Goal: Complete application form: Complete application form

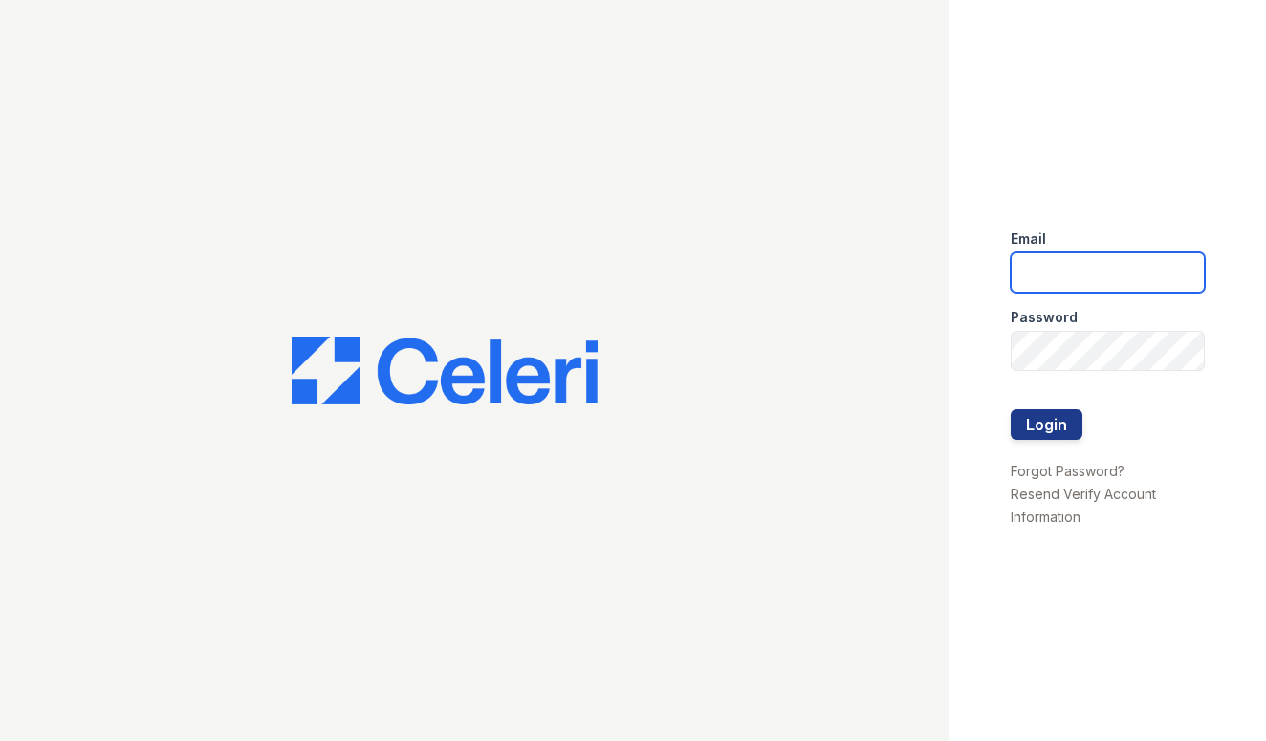
click at [1096, 286] on input "email" at bounding box center [1108, 272] width 194 height 40
type input "[EMAIL_ADDRESS][DOMAIN_NAME]"
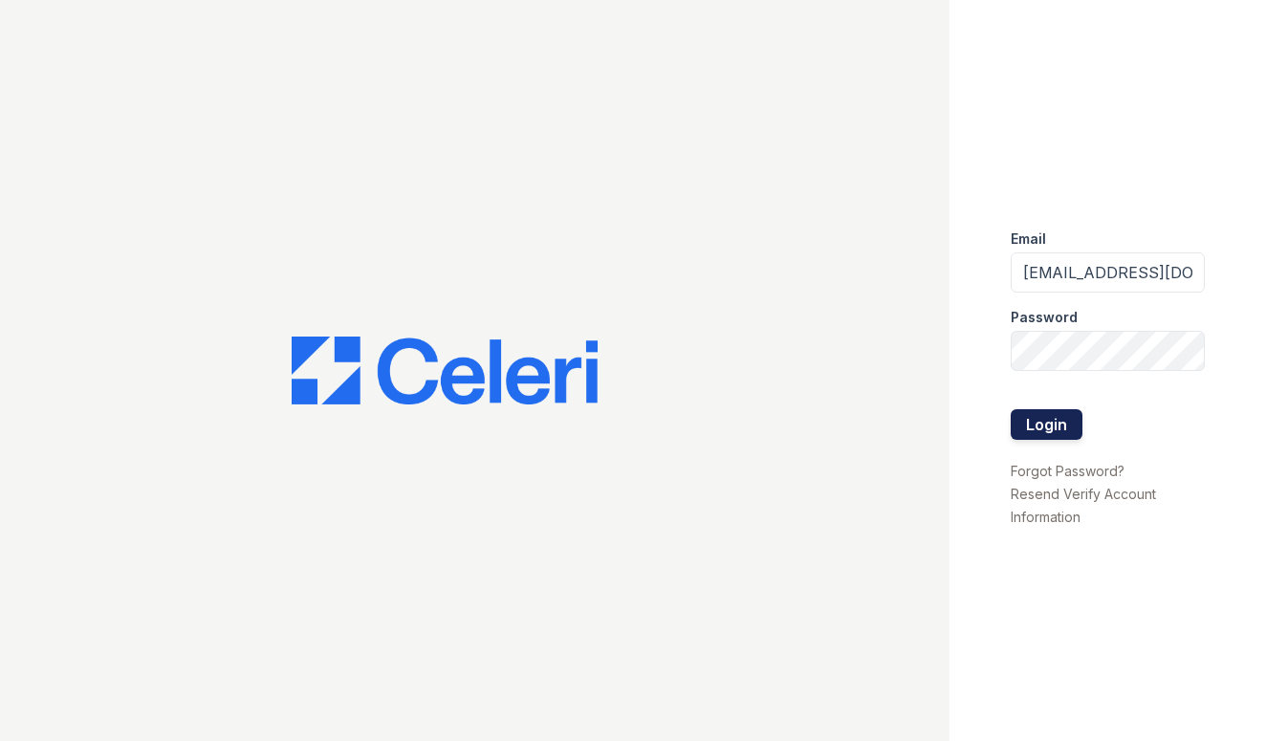
click at [1036, 432] on button "Login" at bounding box center [1047, 424] width 72 height 31
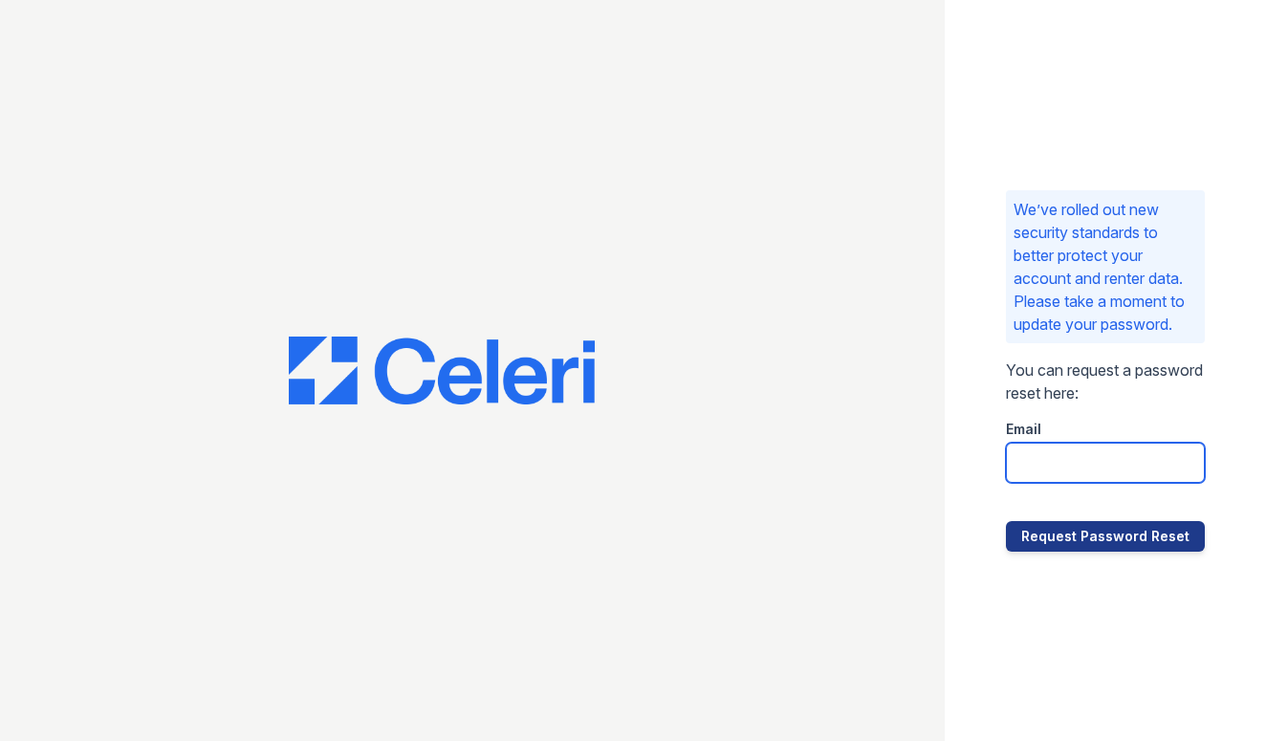
click at [1066, 473] on input "email" at bounding box center [1105, 463] width 199 height 40
type input "[EMAIL_ADDRESS][DOMAIN_NAME]"
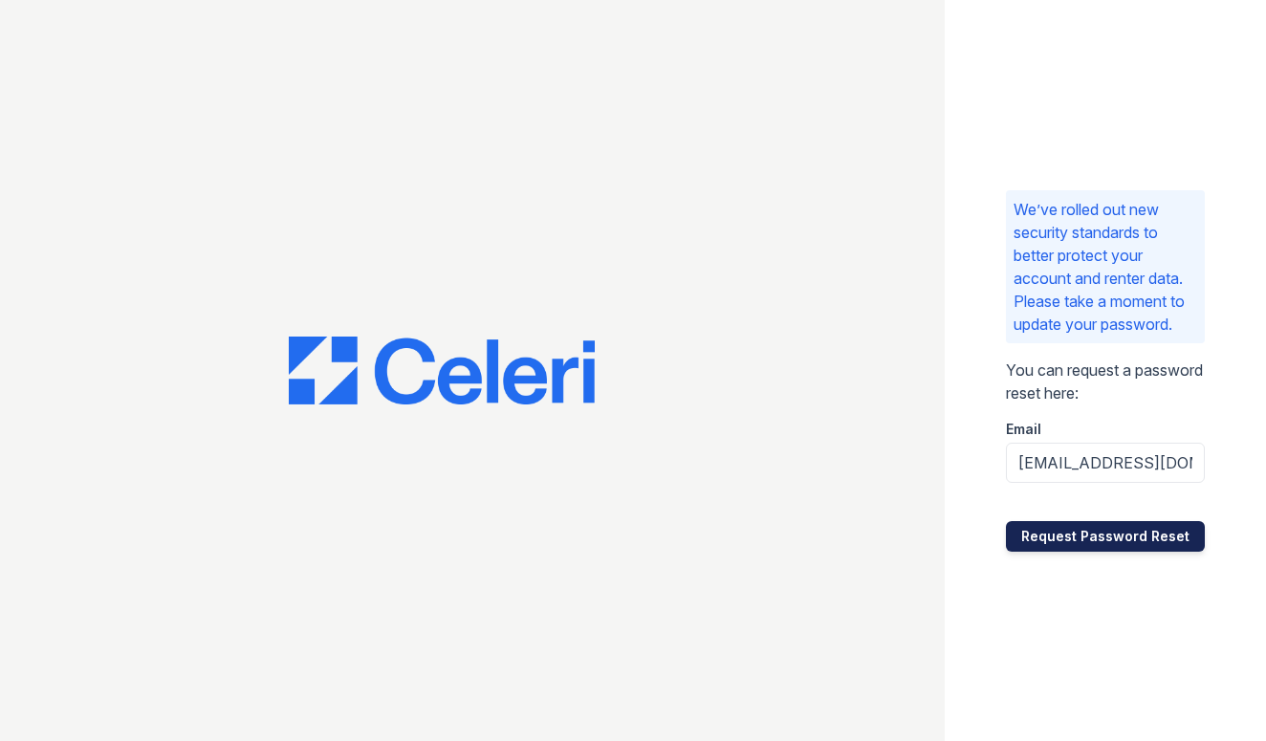
click at [1086, 546] on button "Request Password Reset" at bounding box center [1105, 536] width 199 height 31
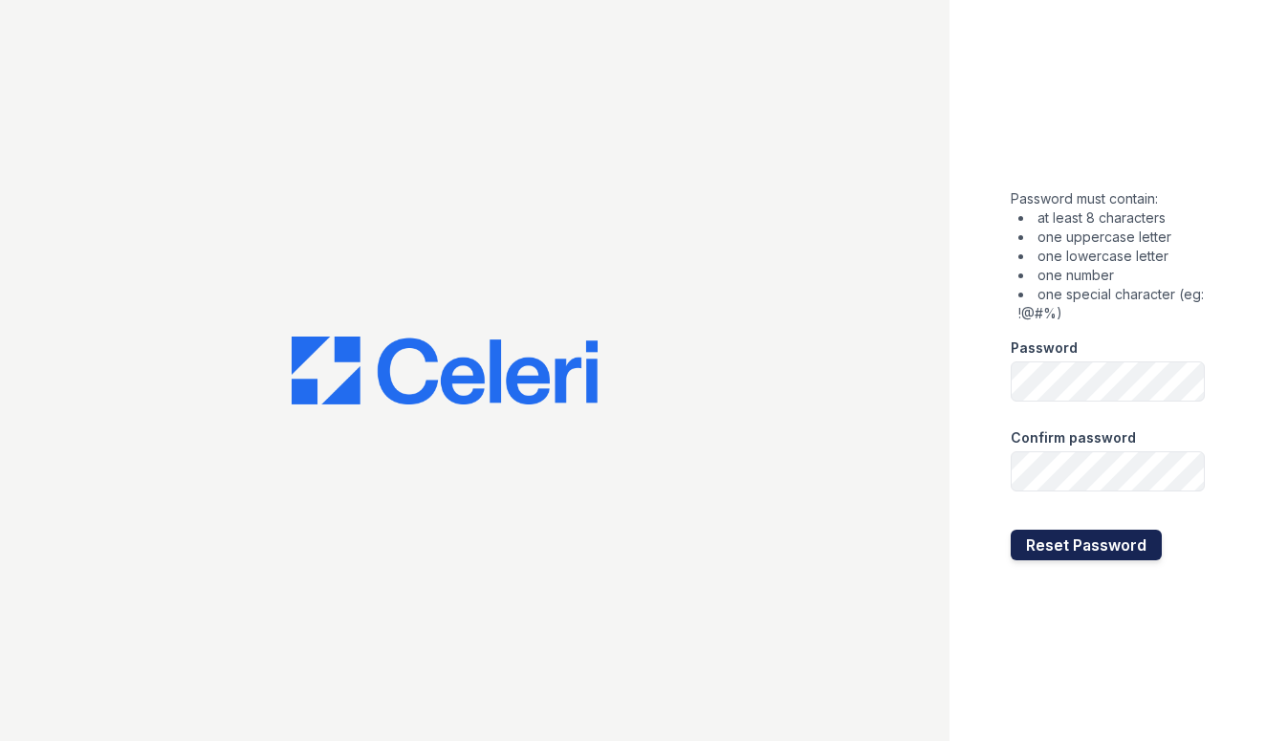
click at [1123, 534] on button "Reset Password" at bounding box center [1086, 545] width 151 height 31
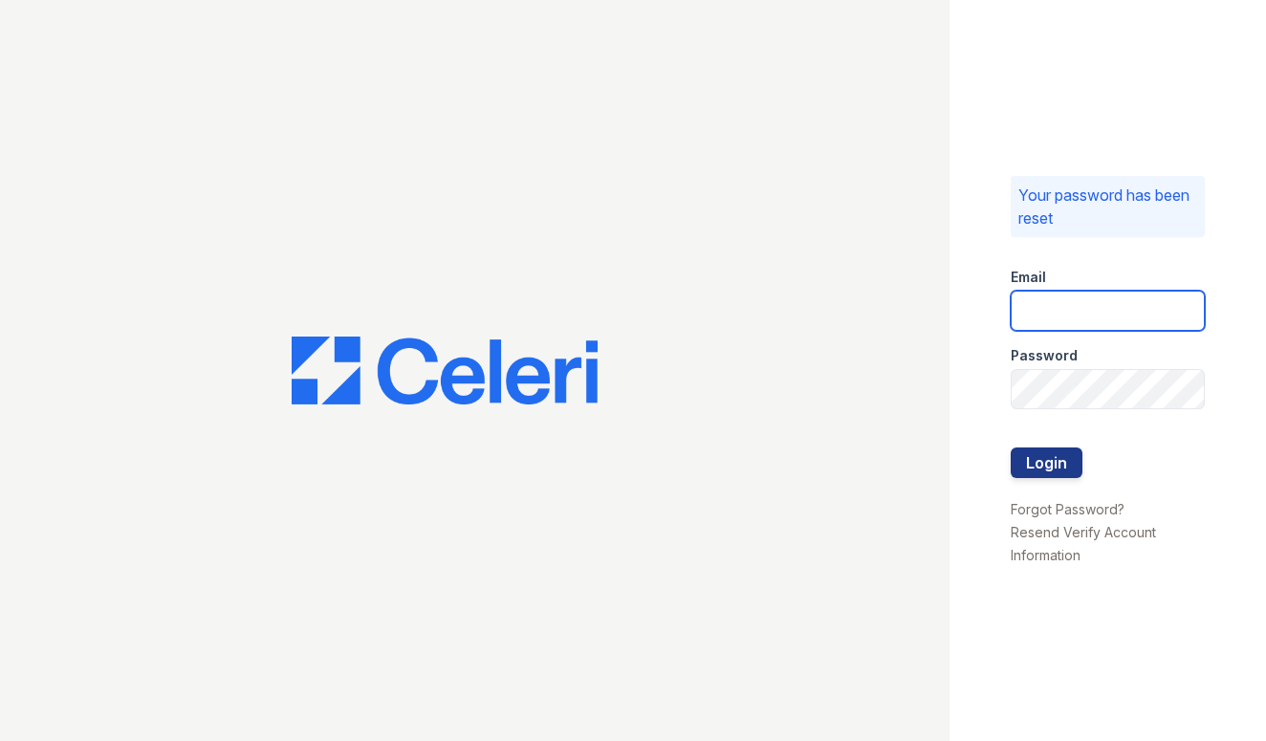
type input "[EMAIL_ADDRESS][DOMAIN_NAME]"
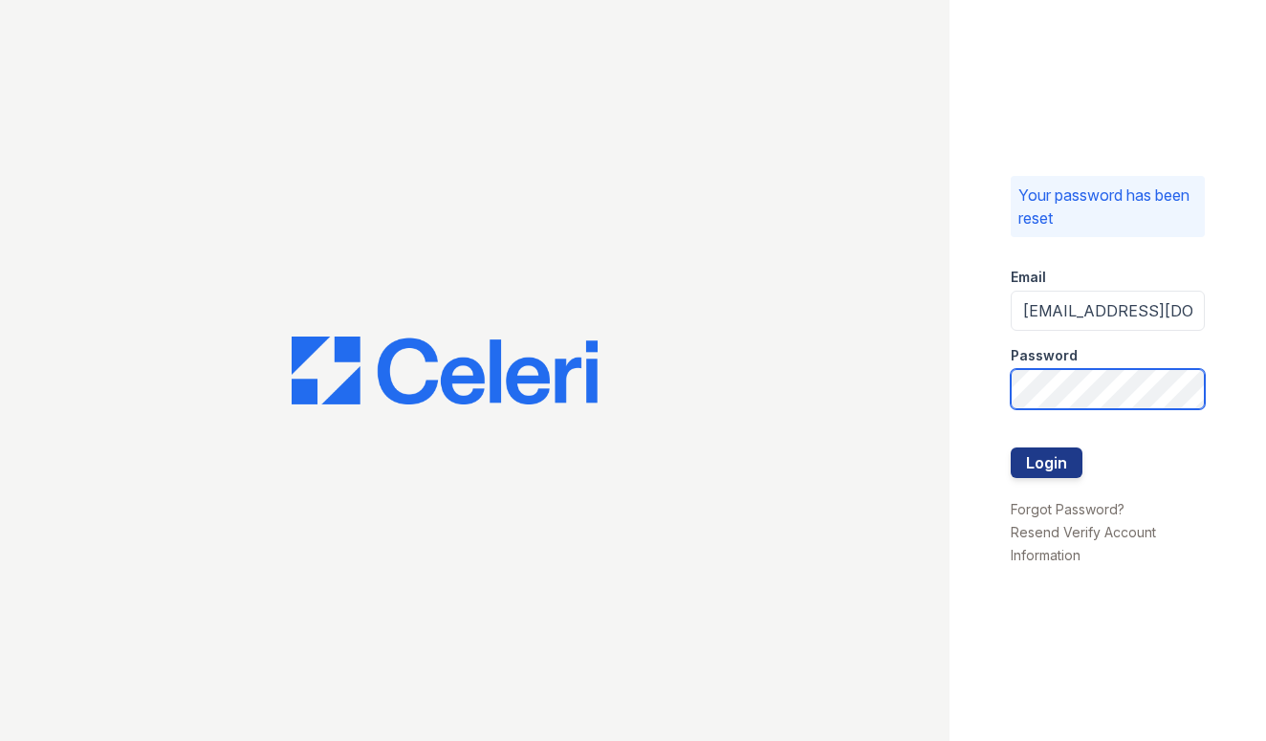
click at [1046, 462] on button "Login" at bounding box center [1047, 463] width 72 height 31
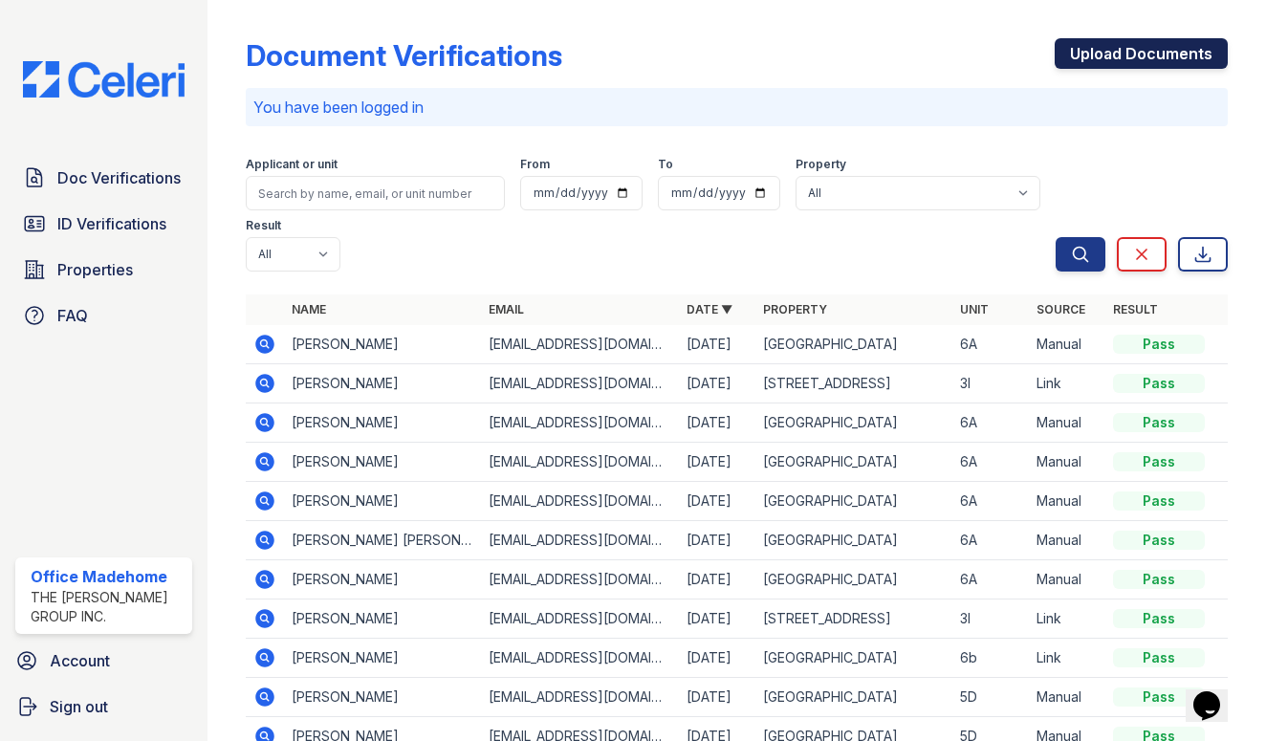
click at [1130, 62] on link "Upload Documents" at bounding box center [1141, 53] width 173 height 31
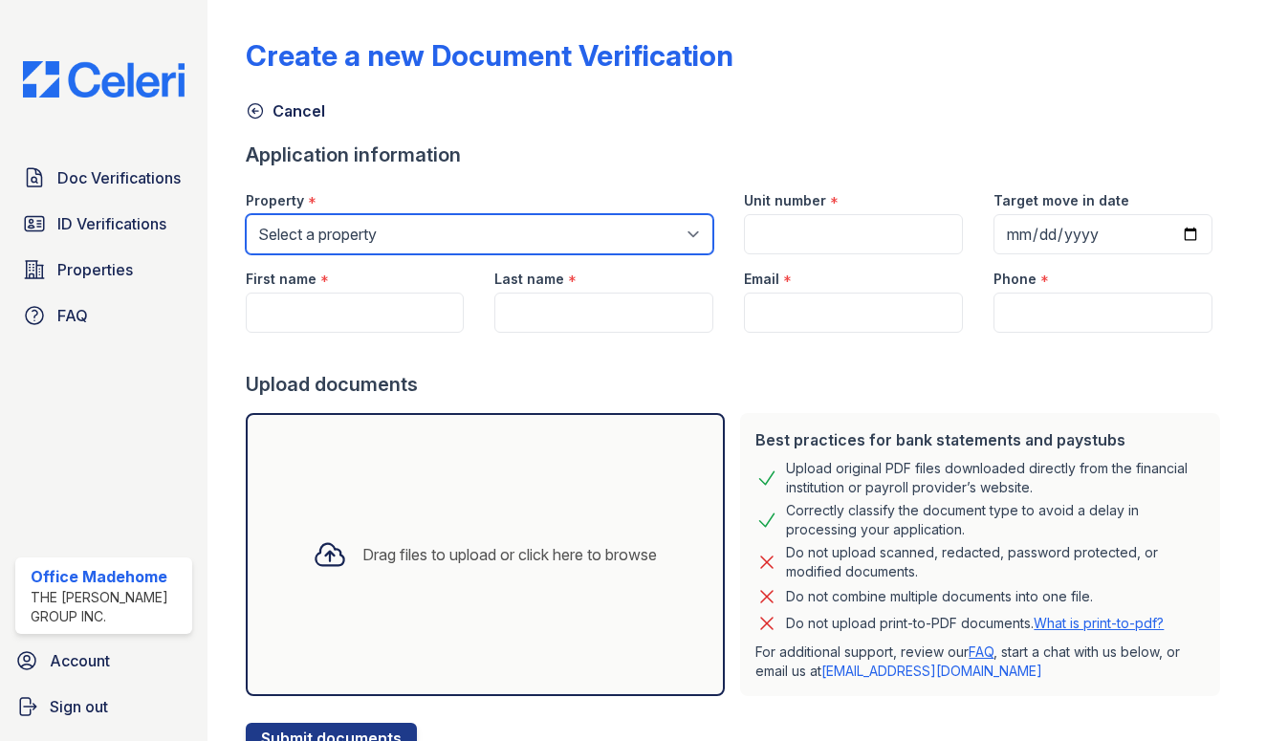
select select "5237"
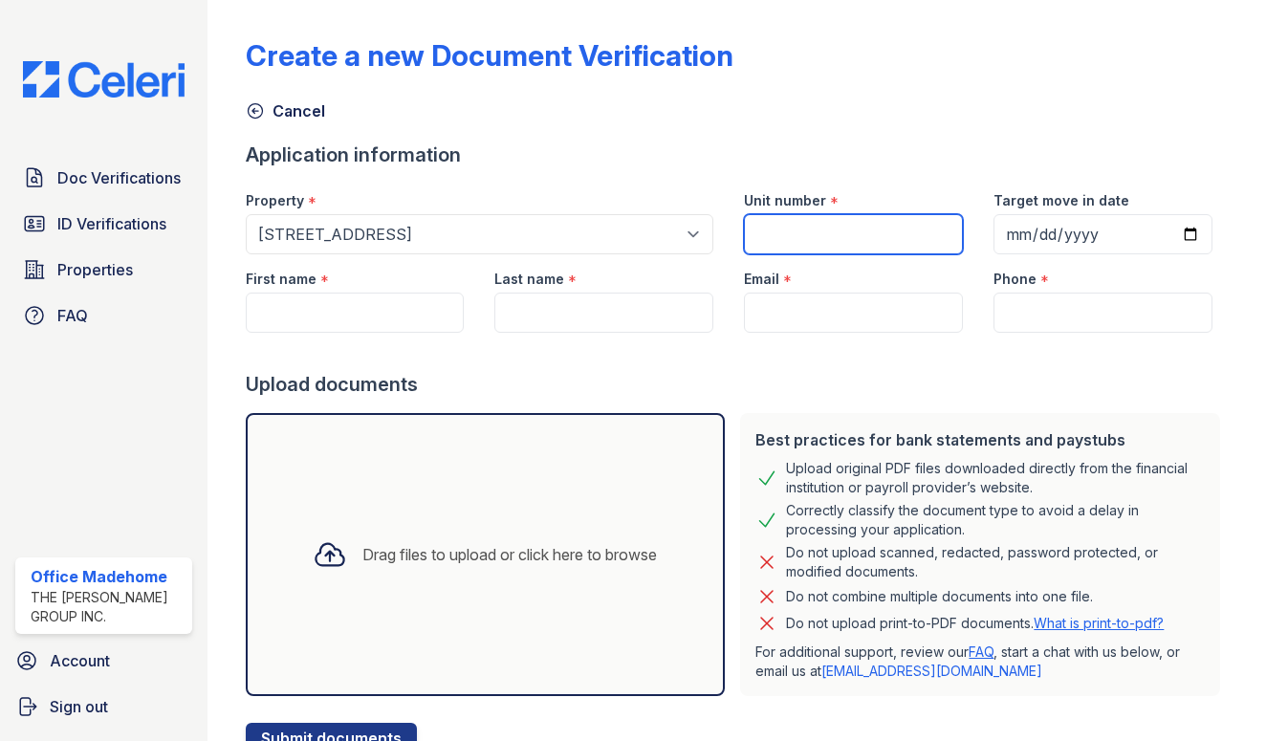
click at [805, 220] on input "Unit number" at bounding box center [853, 234] width 219 height 40
type input "1"
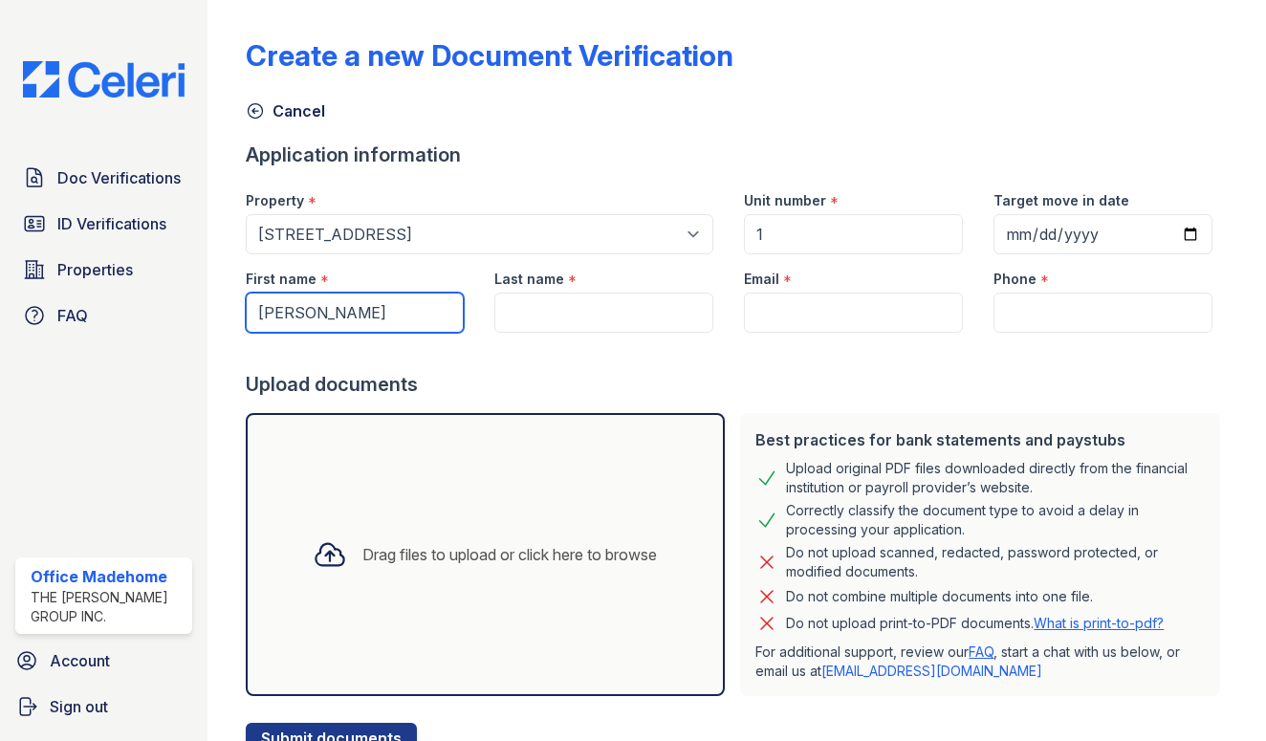
type input "Jasmin"
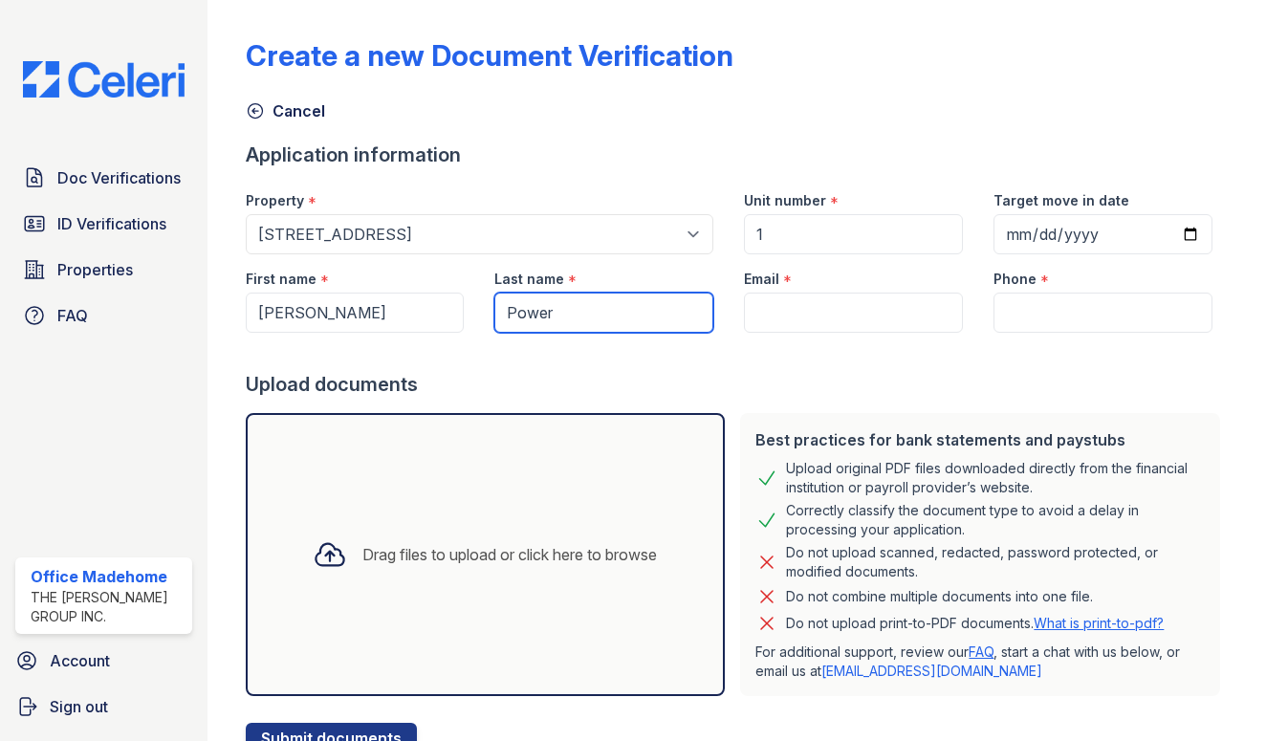
type input "Power"
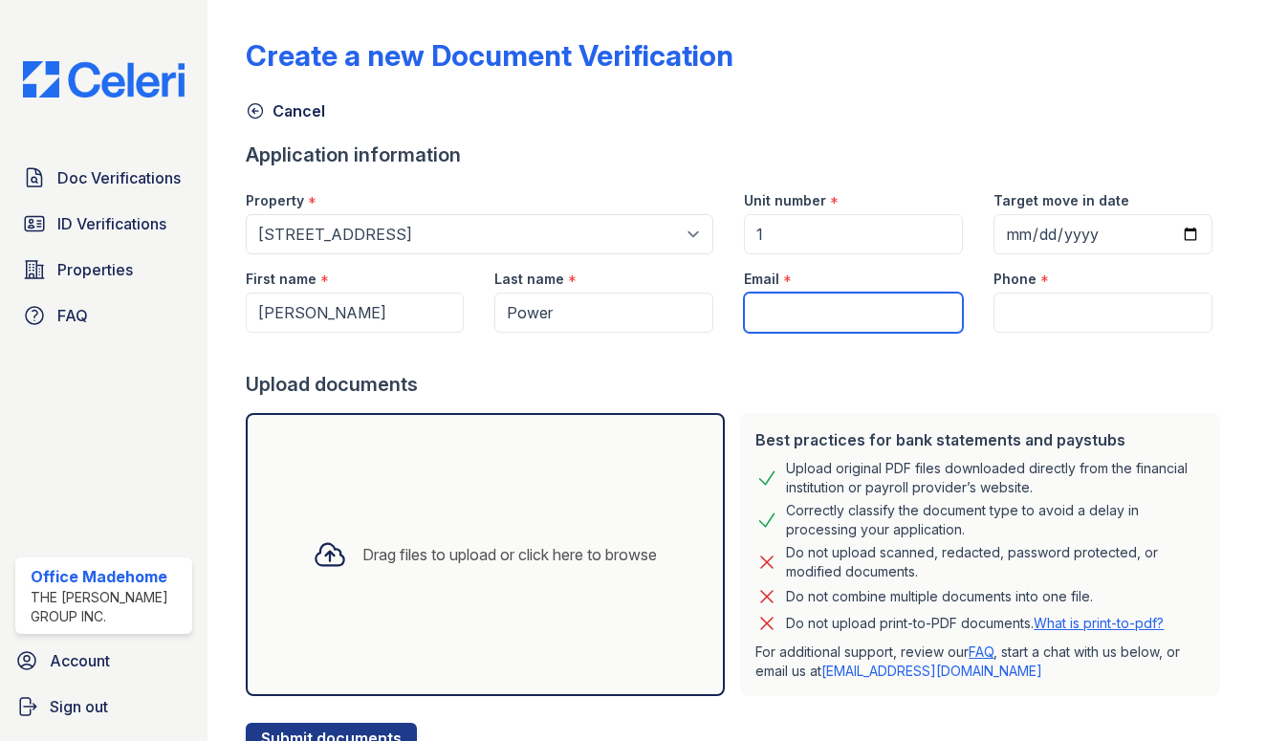
paste input "jpower0110@gmail.com"
type input "jpower0110@gmail.com"
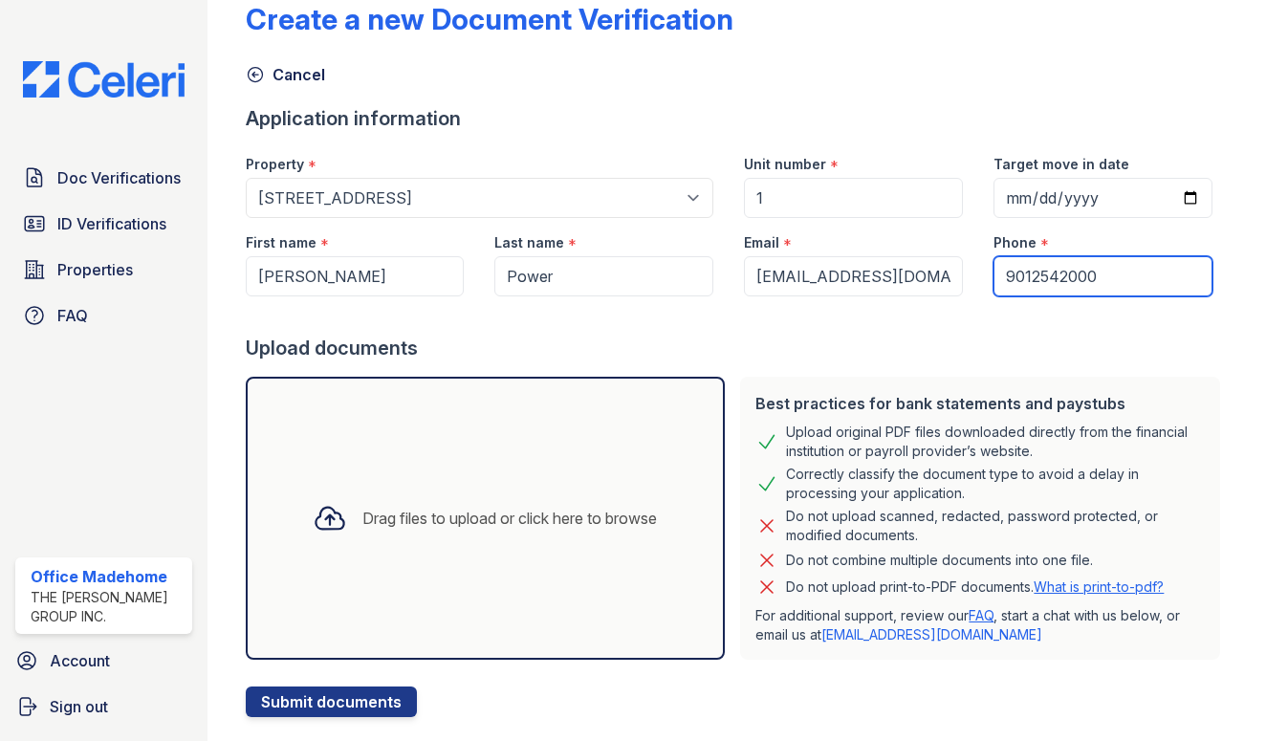
scroll to position [71, 0]
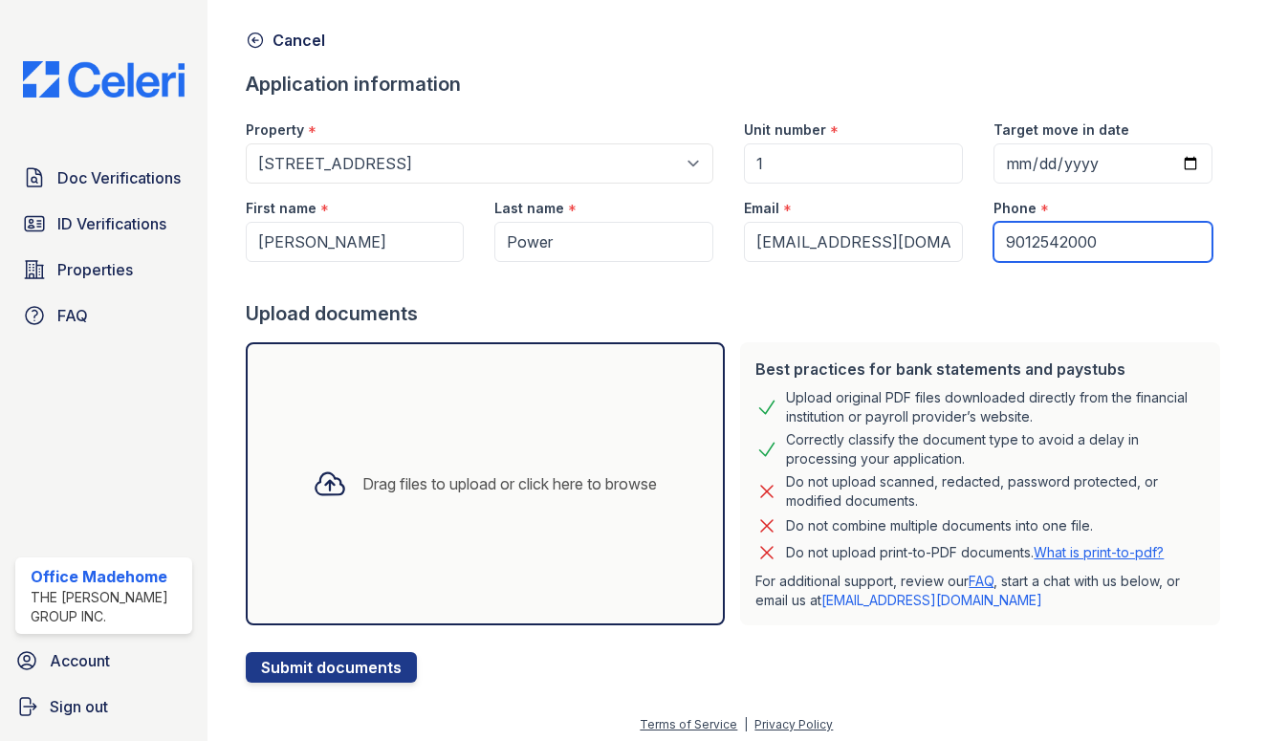
type input "9012542000"
click at [437, 474] on div "Drag files to upload or click here to browse" at bounding box center [509, 483] width 295 height 23
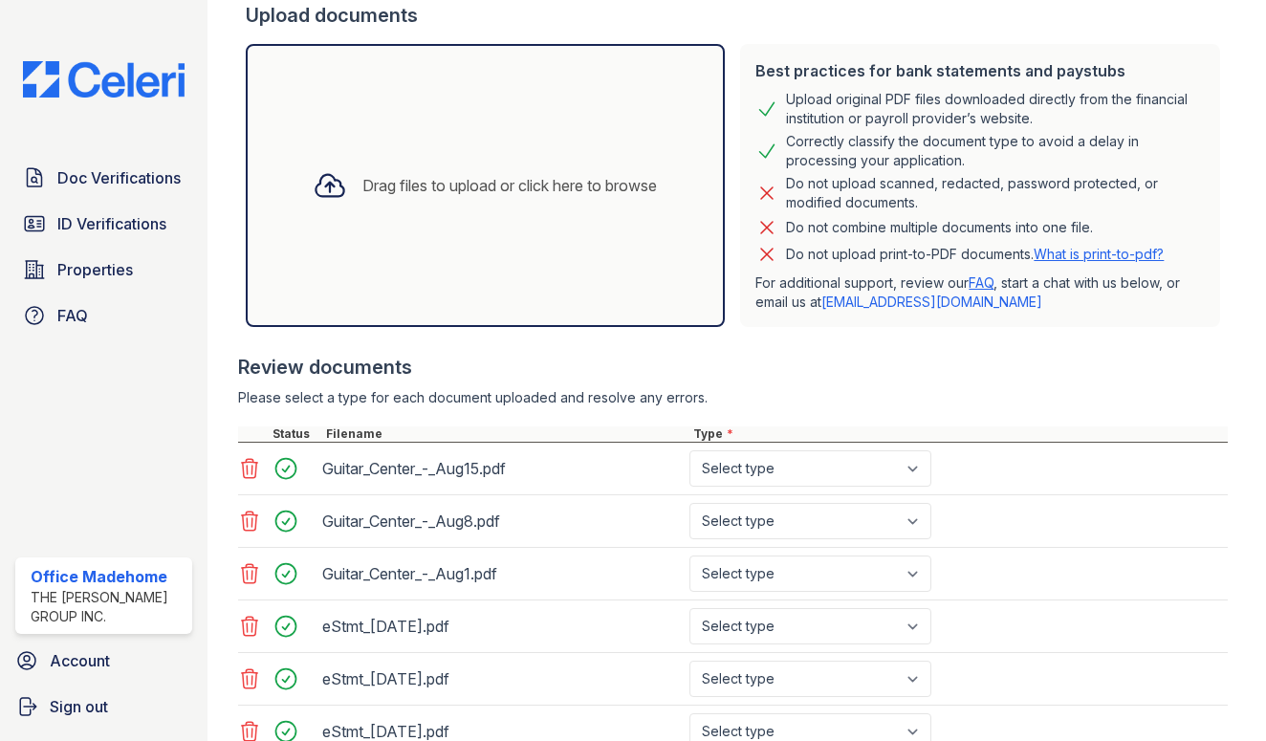
scroll to position [494, 0]
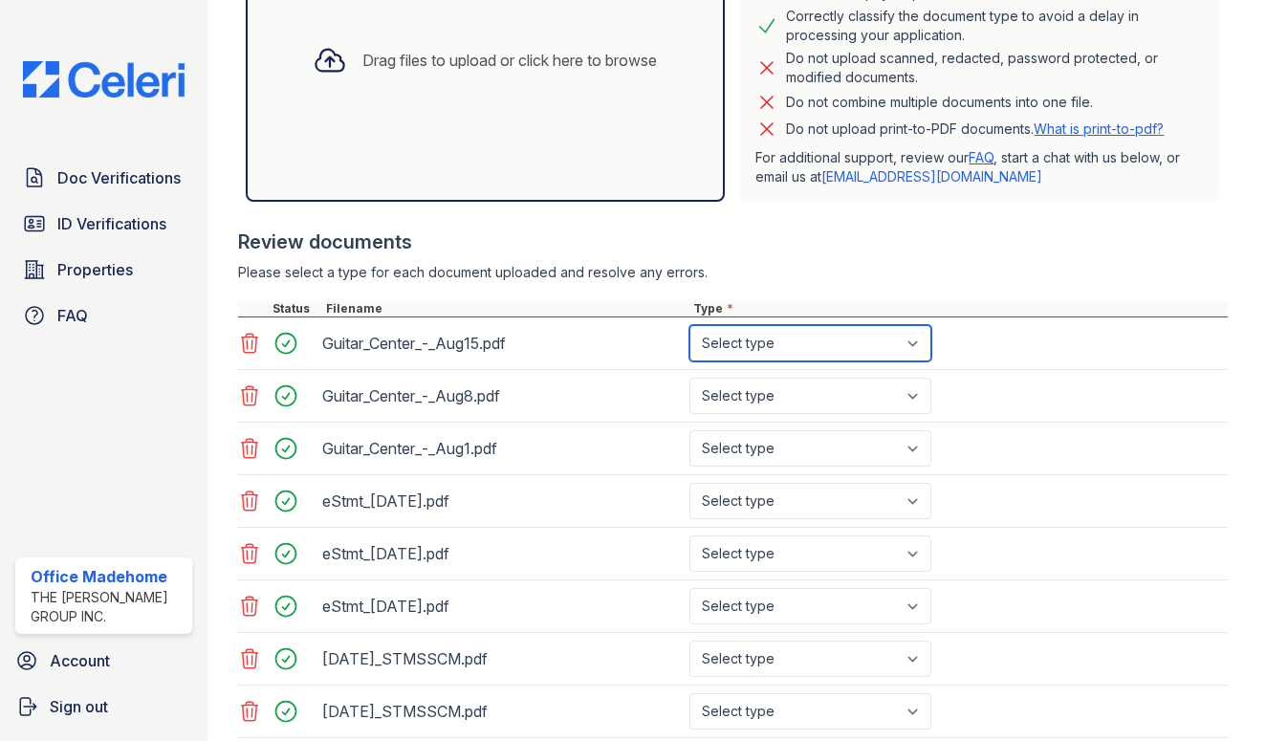
select select "paystub"
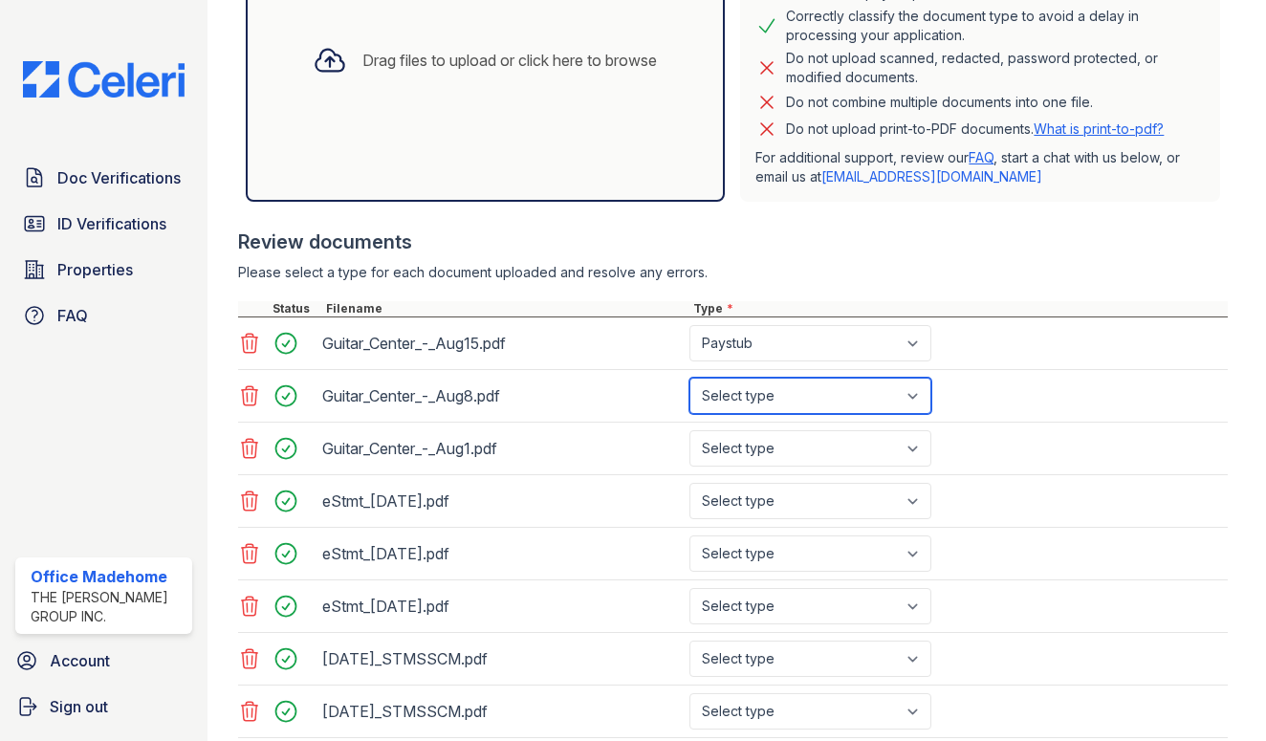
select select "paystub"
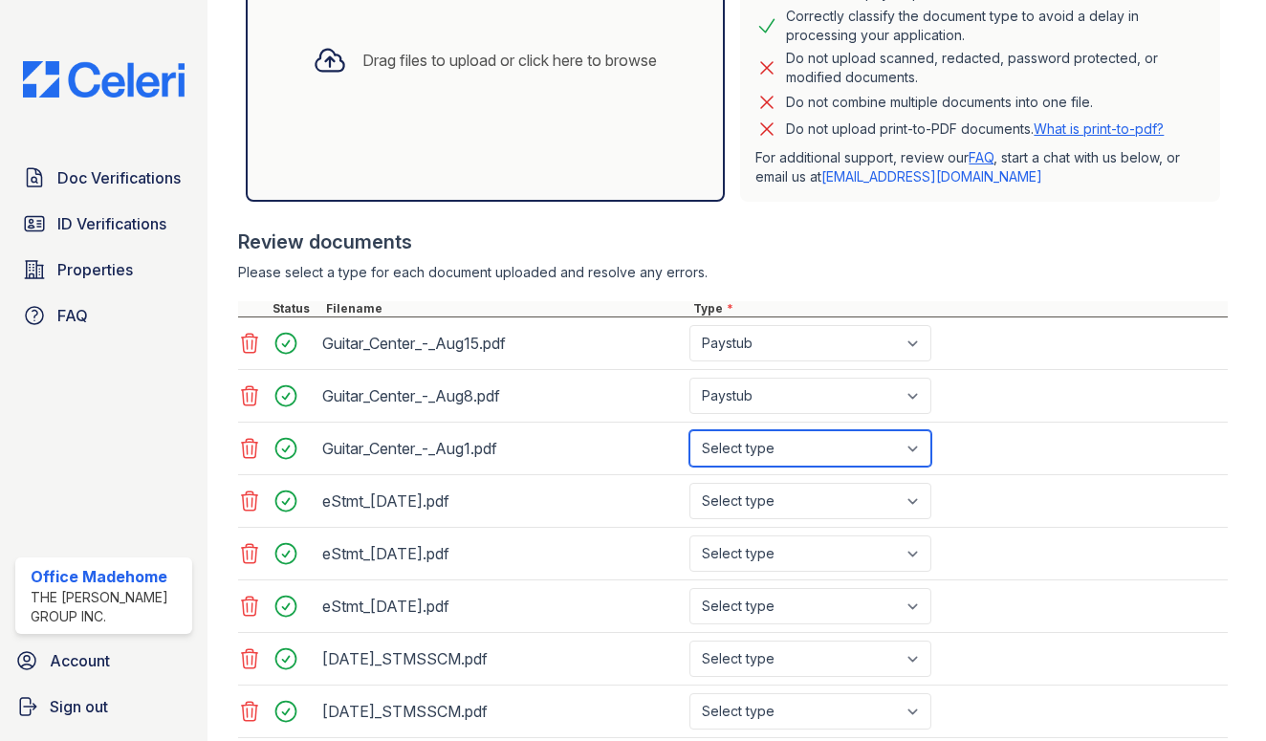
select select "paystub"
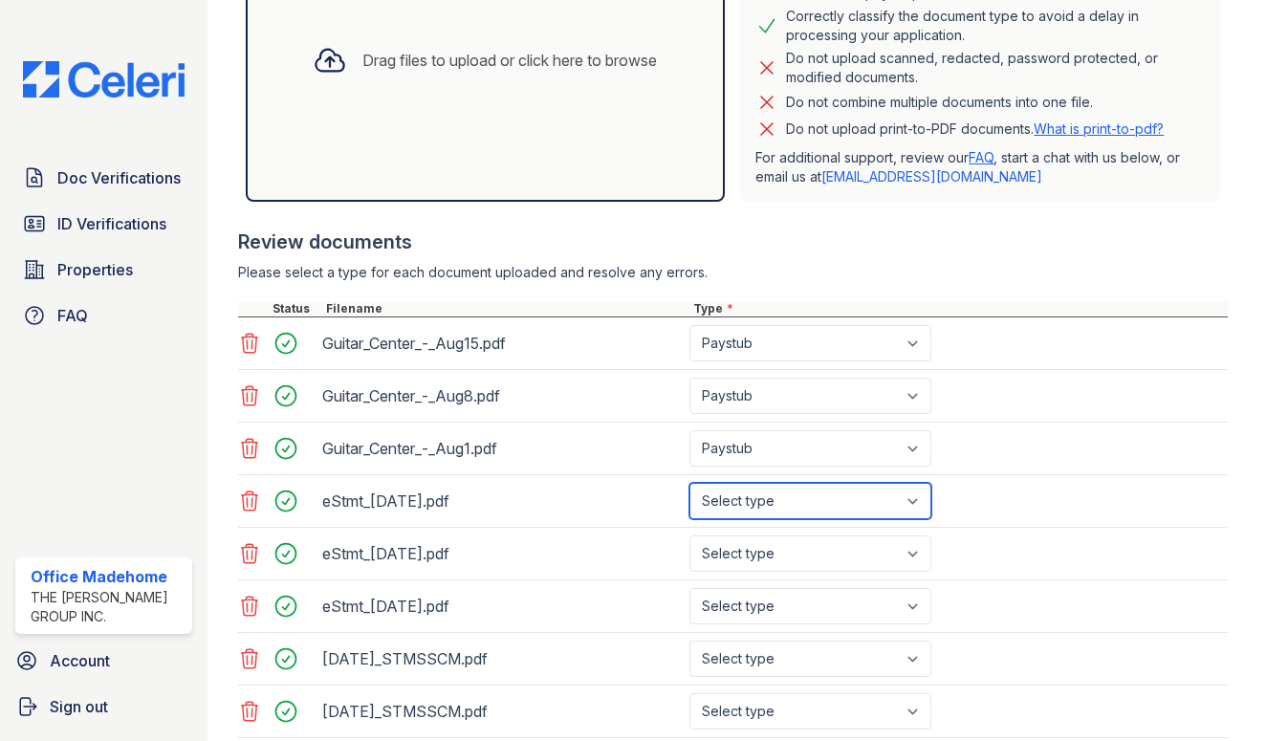
select select "bank_statement"
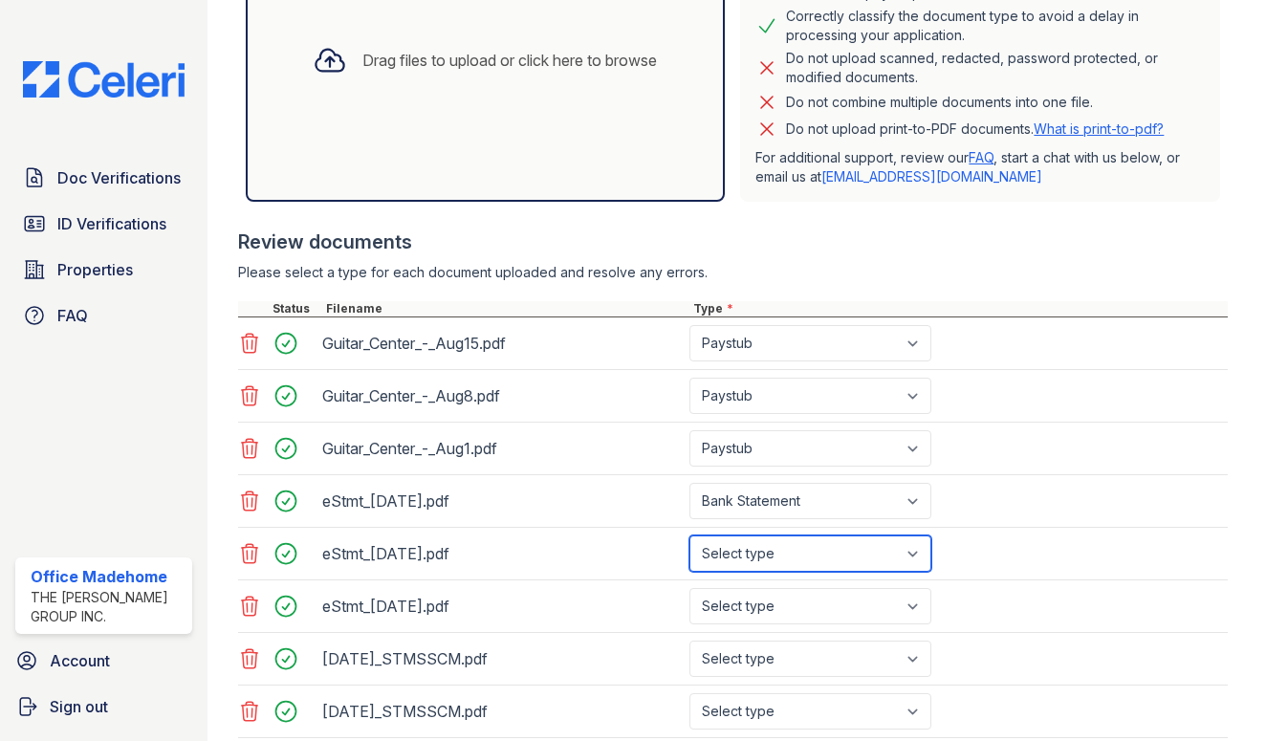
select select "bank_statement"
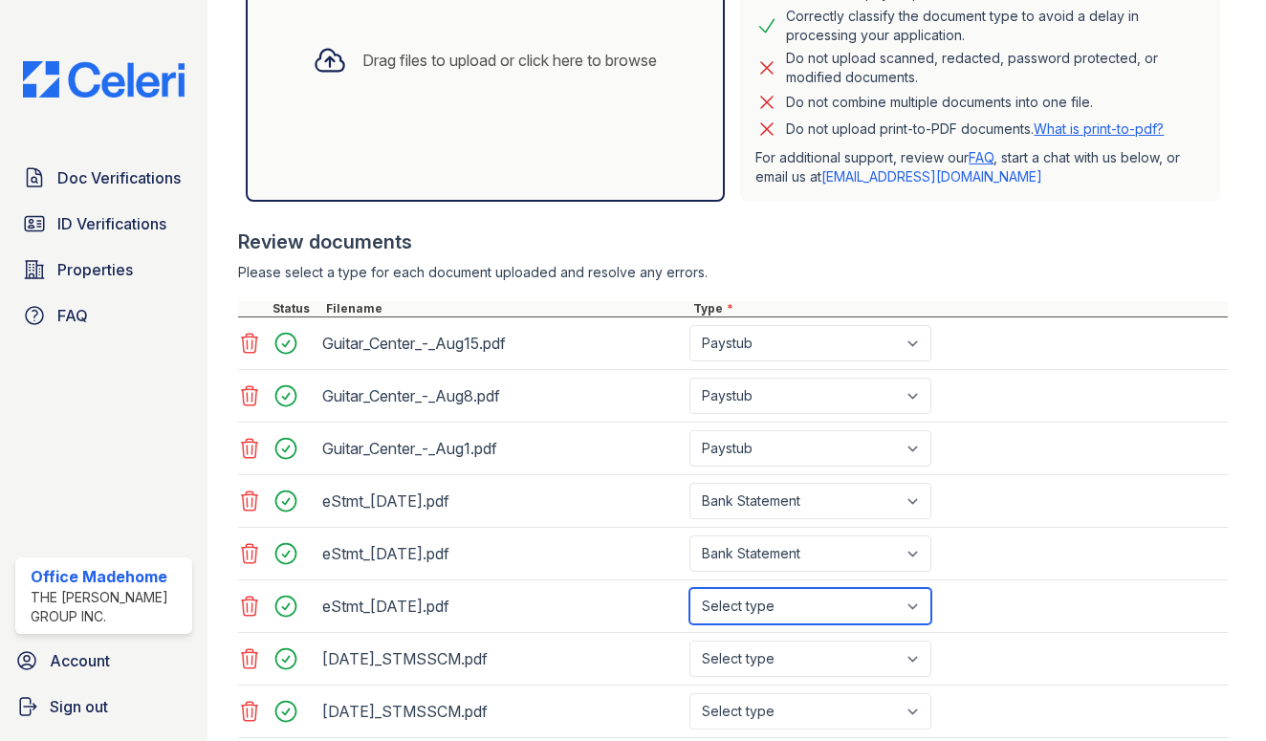
select select "bank_statement"
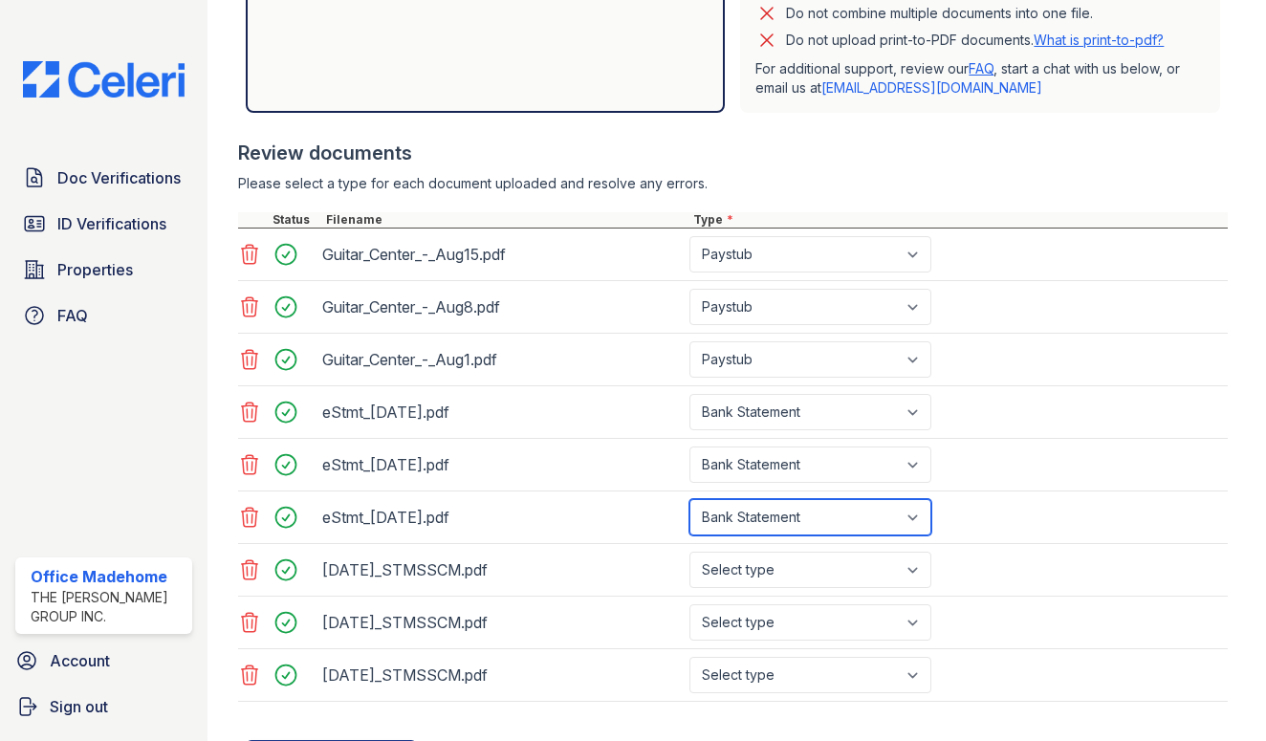
scroll to position [678, 0]
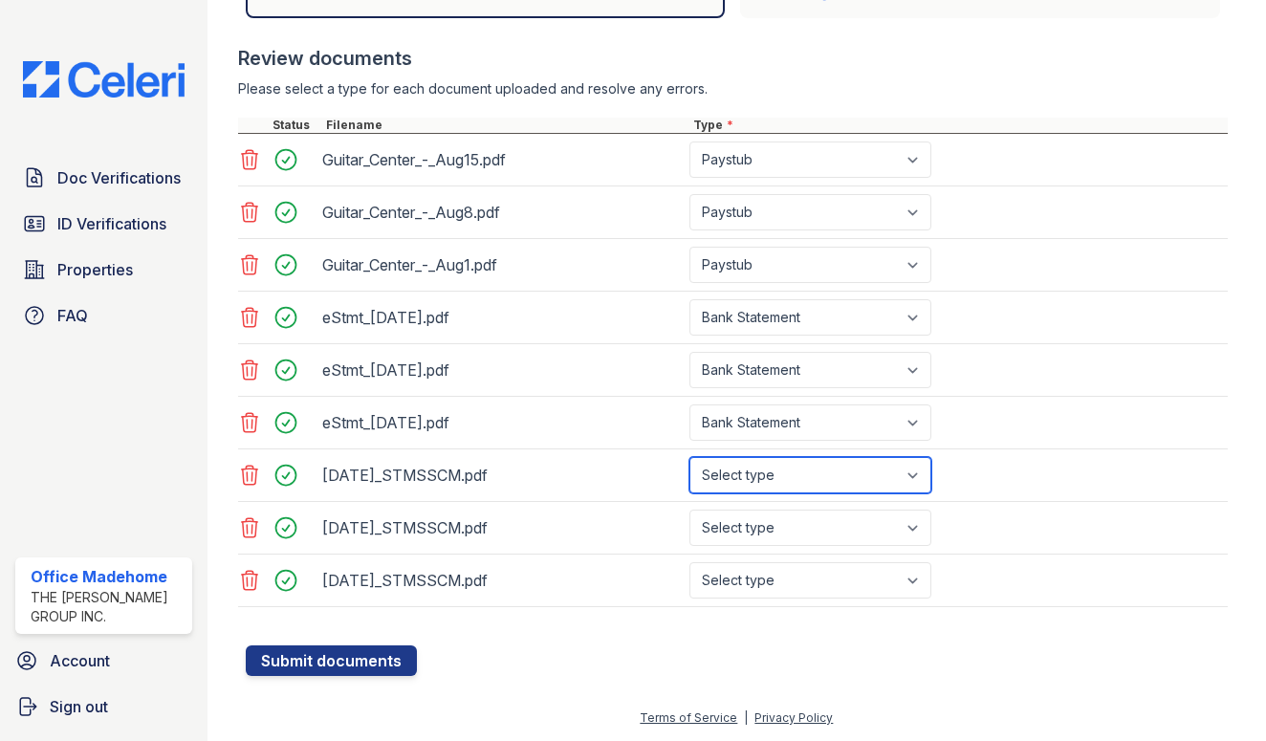
select select "bank_statement"
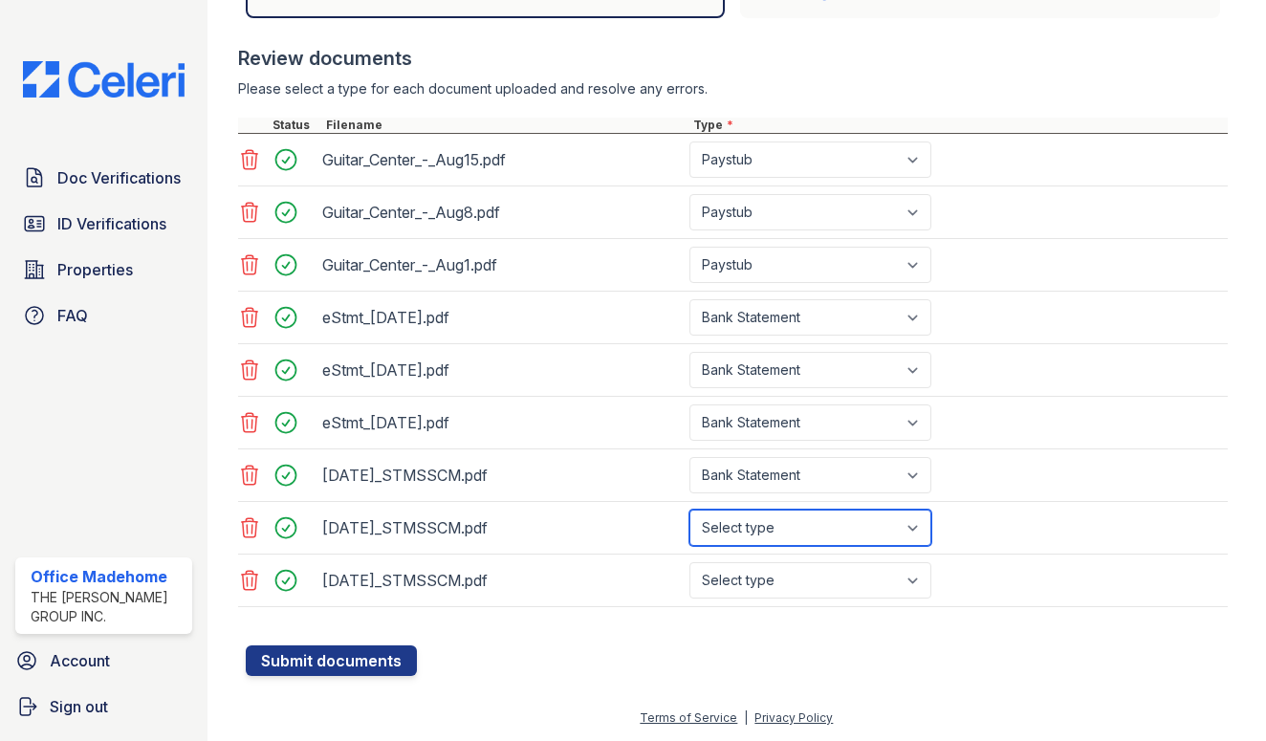
select select "bank_statement"
click at [757, 558] on div "2025-05-26_STMSSCM.pdf Select type Paystub Bank Statement Offer Letter Tax Docu…" at bounding box center [733, 581] width 991 height 53
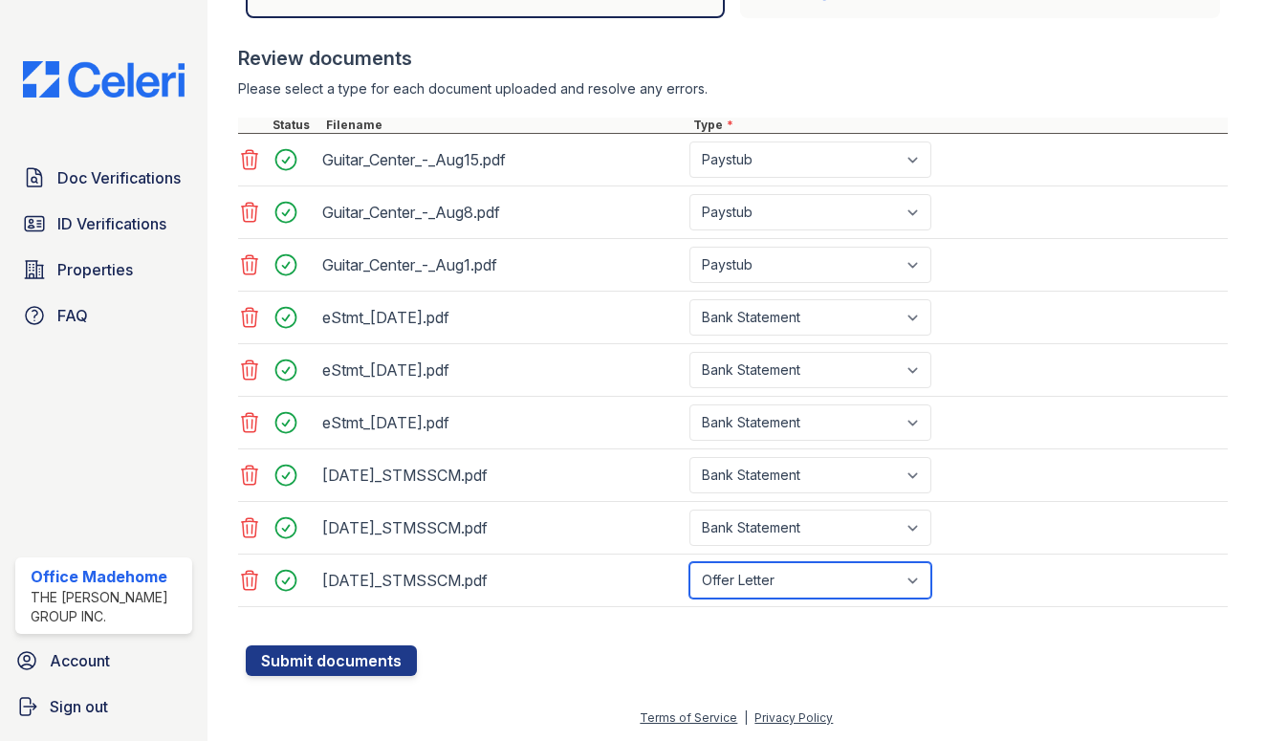
select select "bank_statement"
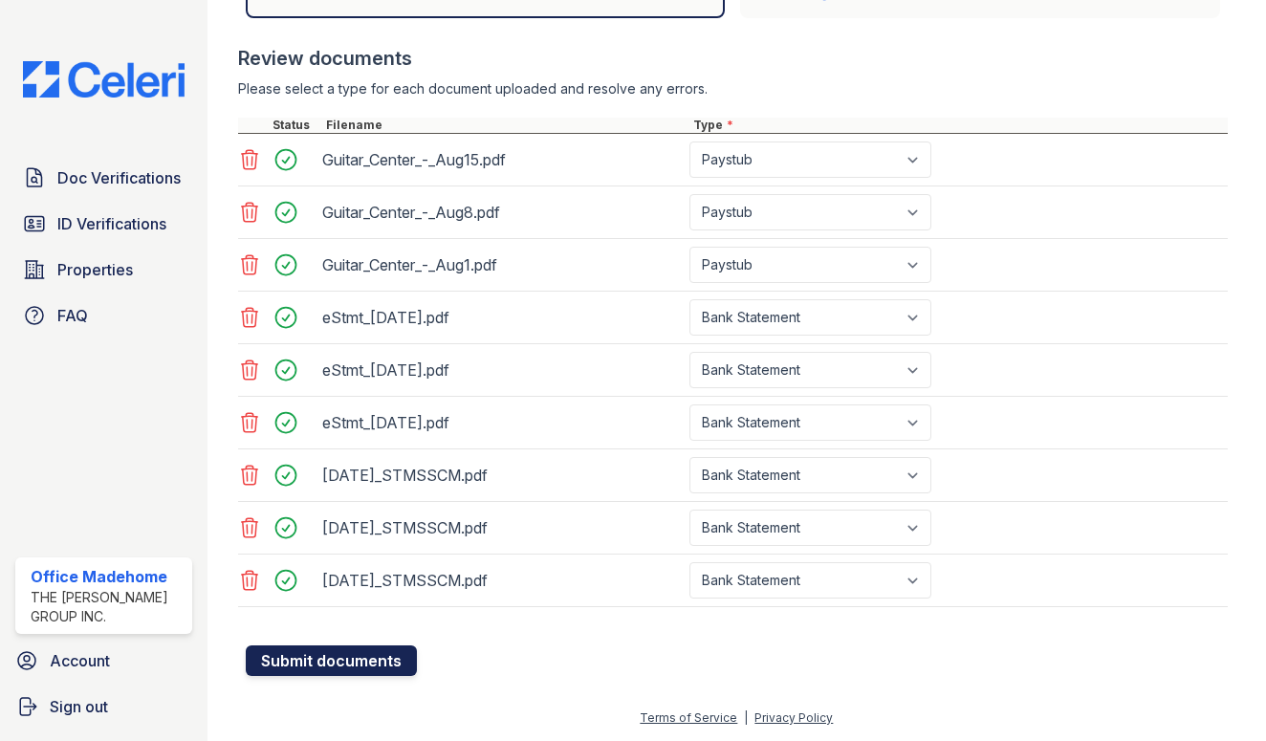
click at [377, 653] on button "Submit documents" at bounding box center [331, 661] width 171 height 31
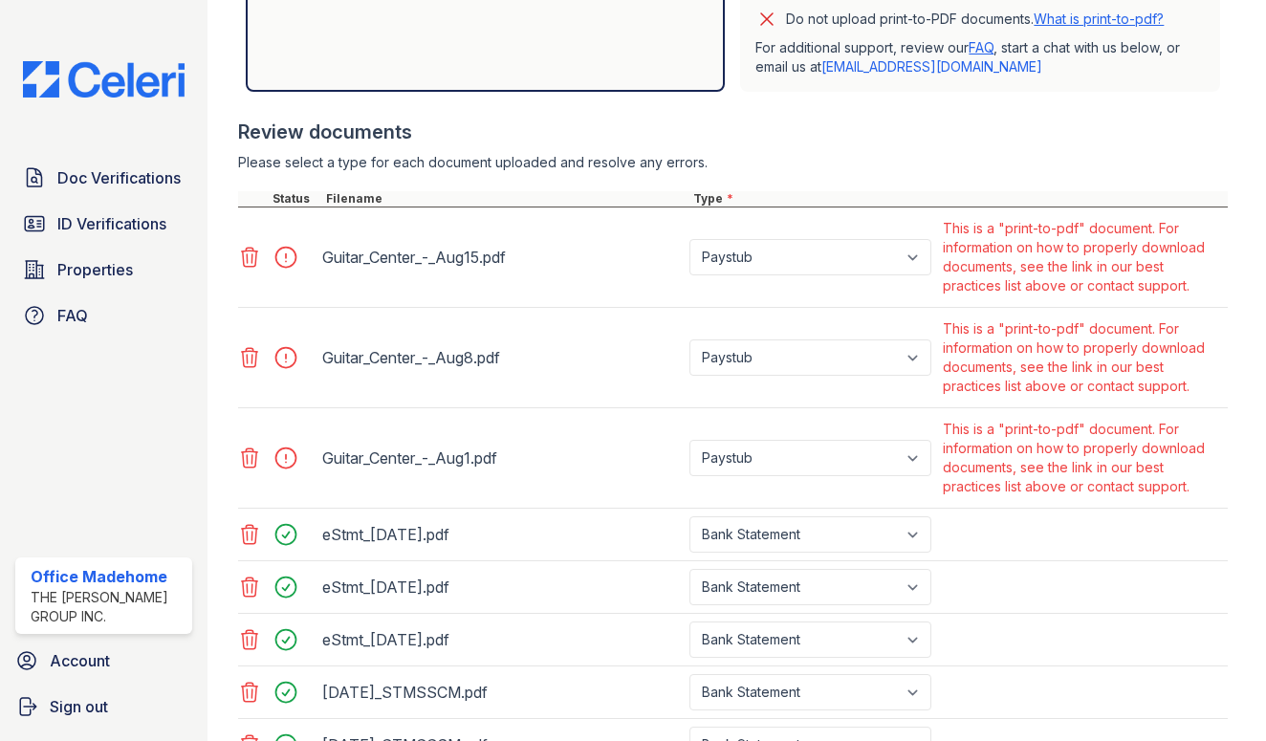
scroll to position [699, 0]
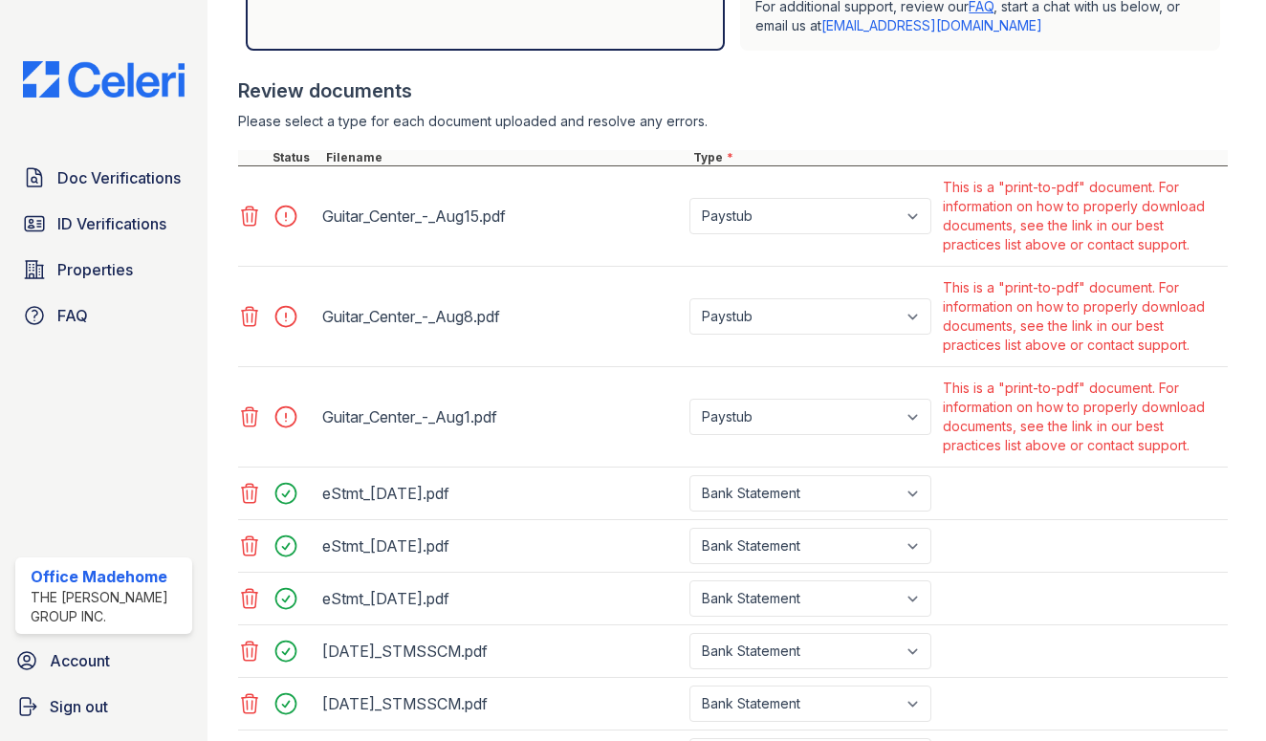
click at [251, 219] on icon at bounding box center [249, 216] width 23 height 23
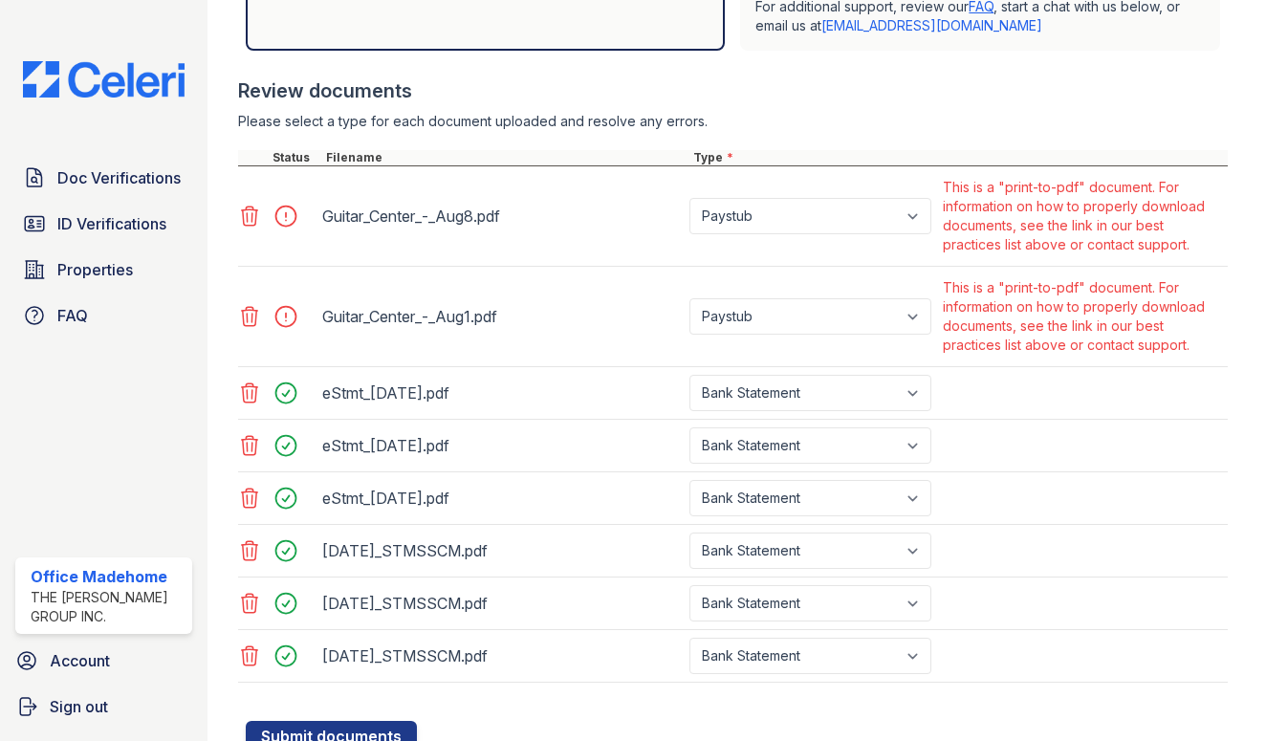
click at [248, 224] on icon at bounding box center [249, 216] width 23 height 23
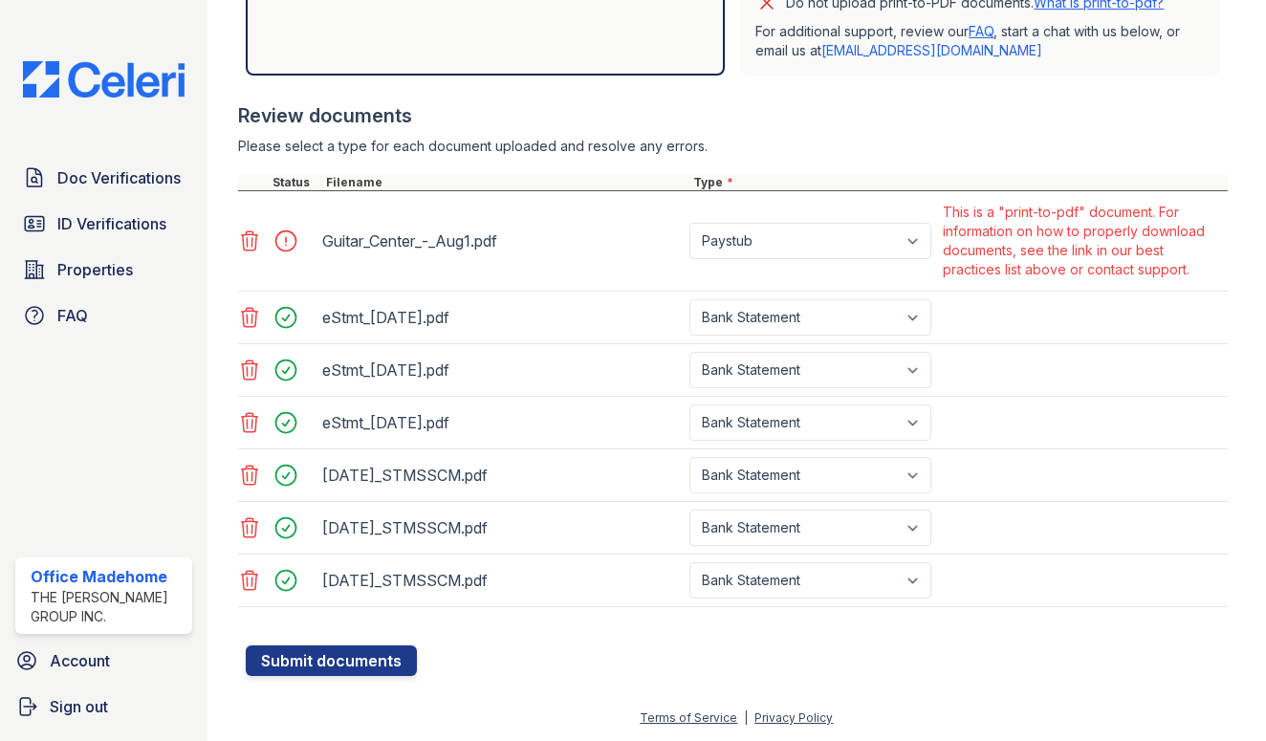
click at [248, 237] on icon at bounding box center [249, 241] width 23 height 23
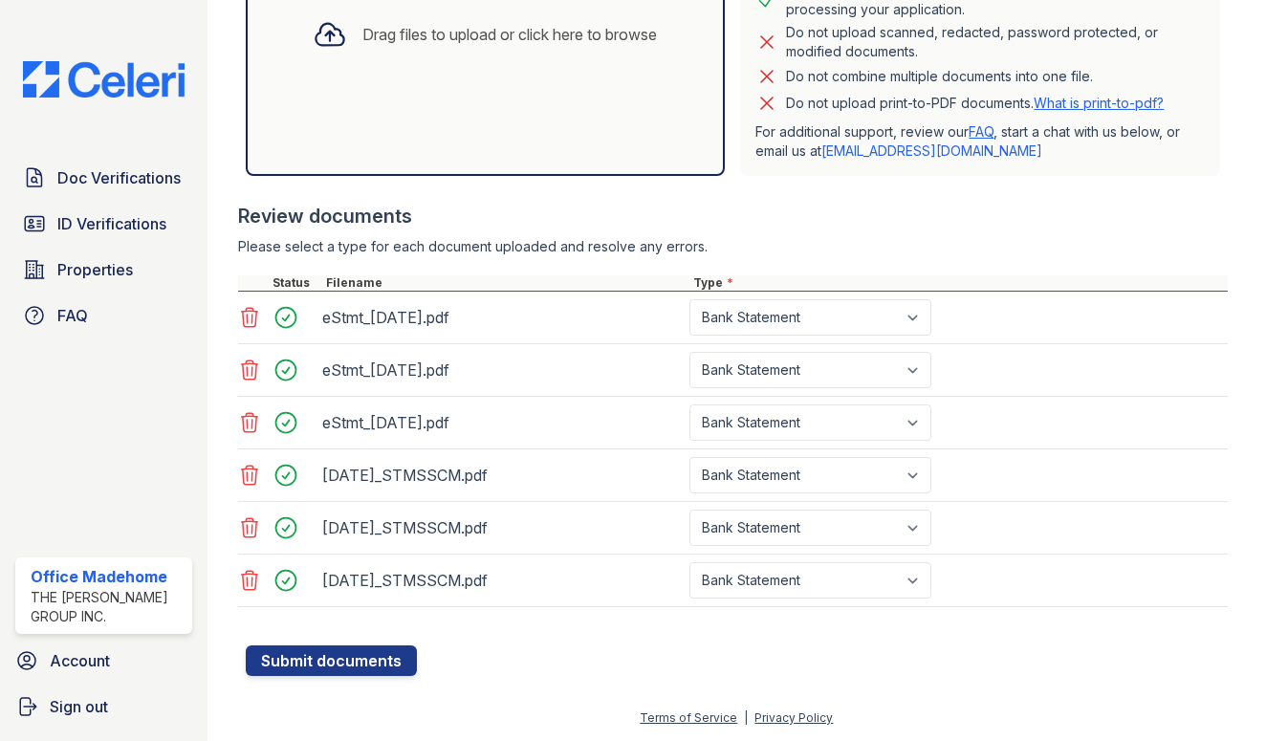
scroll to position [396, 0]
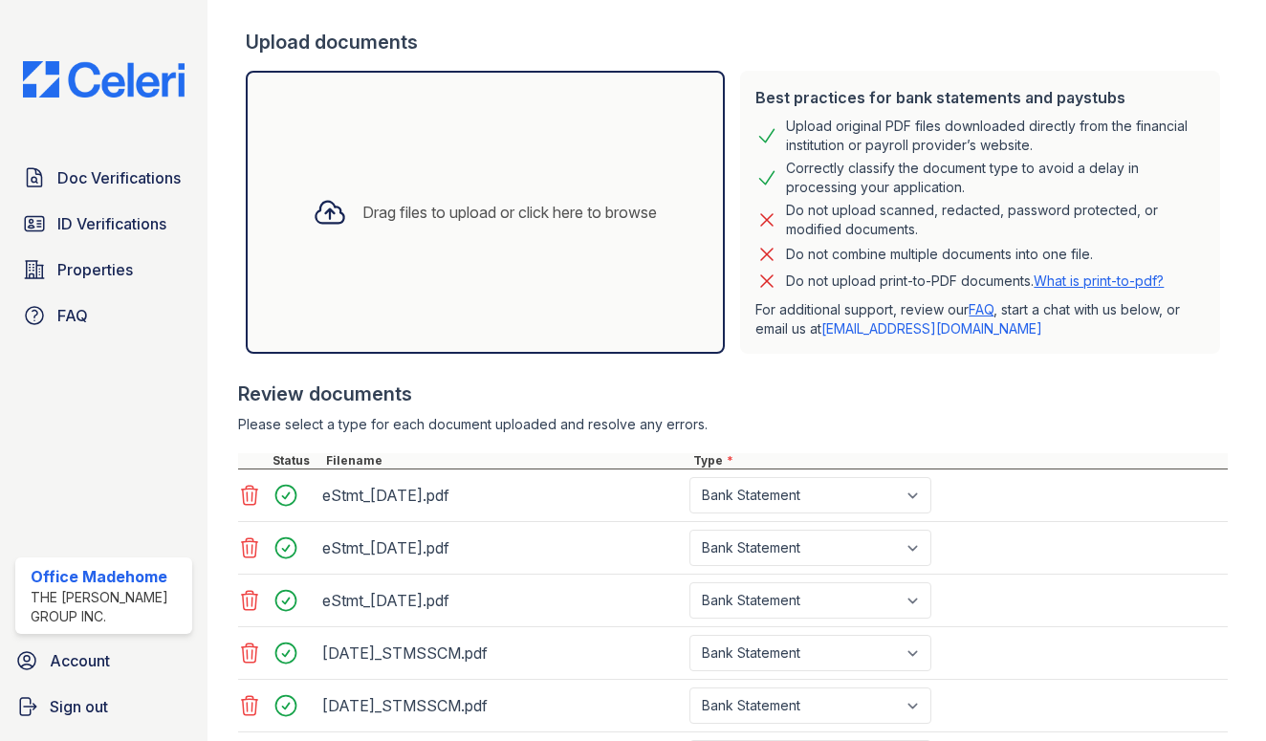
click at [453, 258] on div "Drag files to upload or click here to browse" at bounding box center [486, 212] width 480 height 283
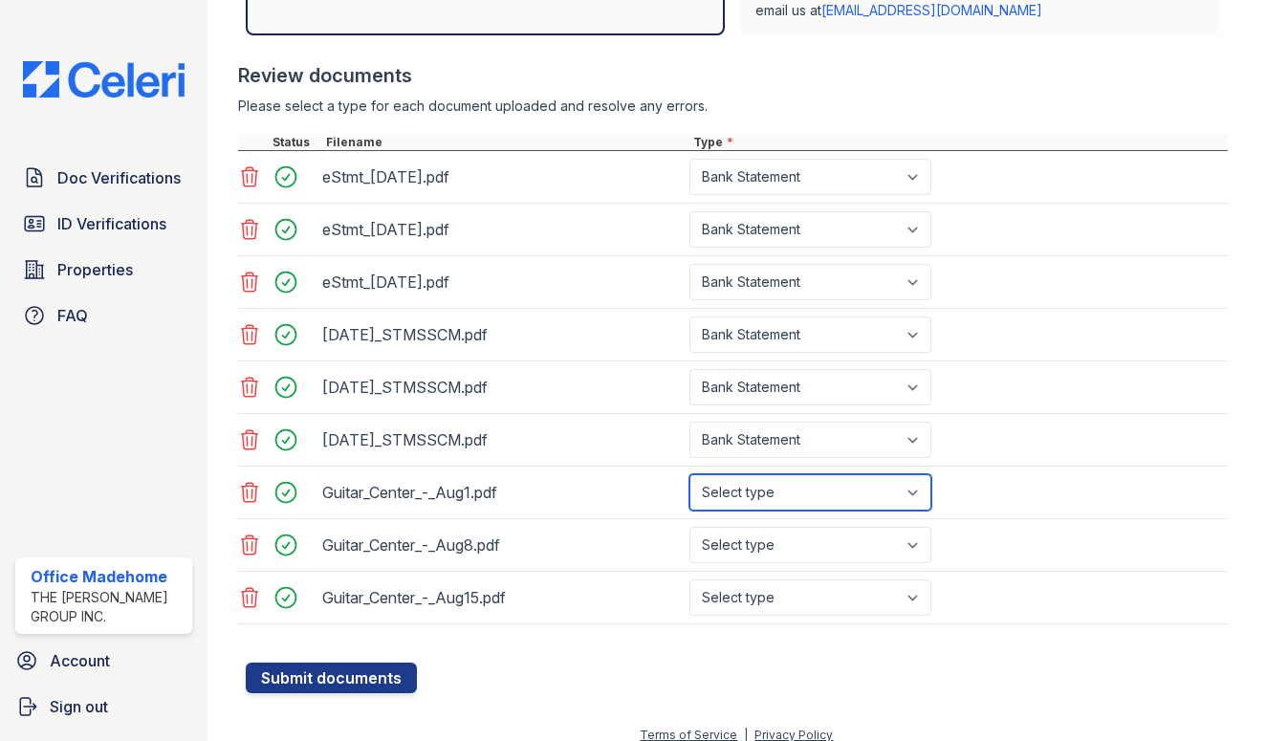
select select "paystub"
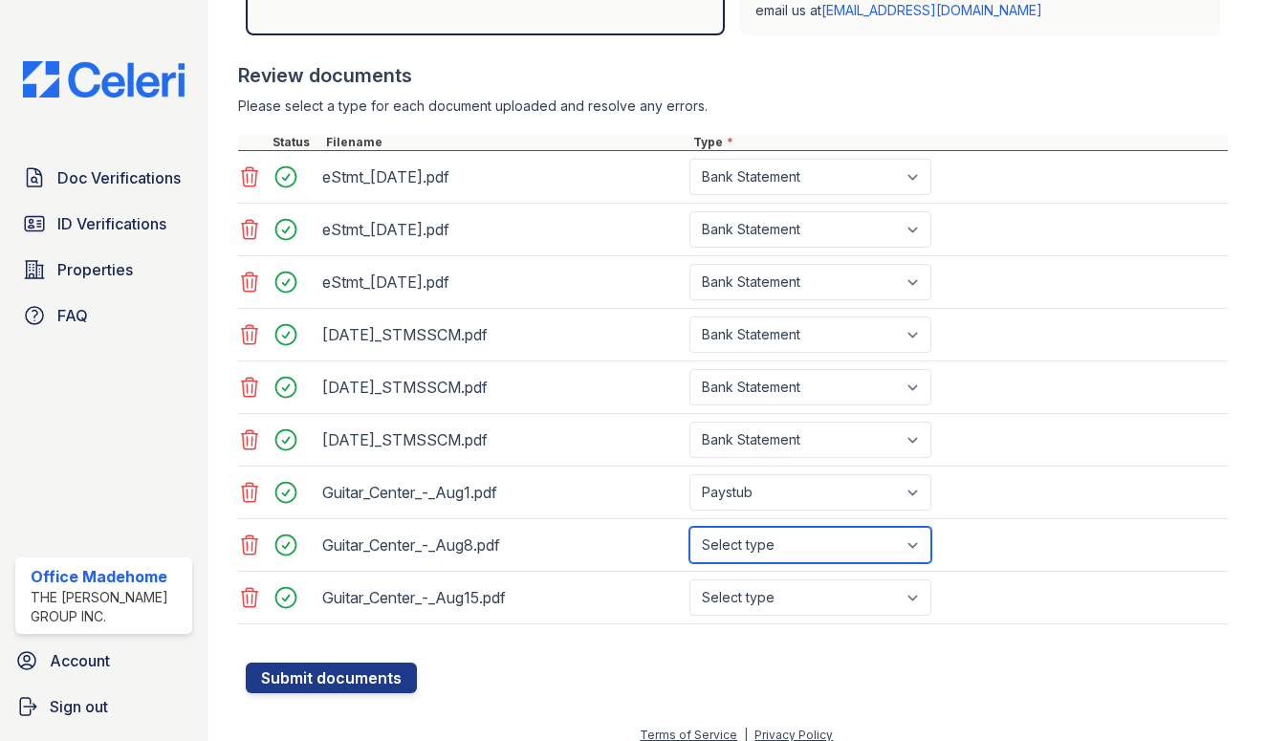
select select "paystub"
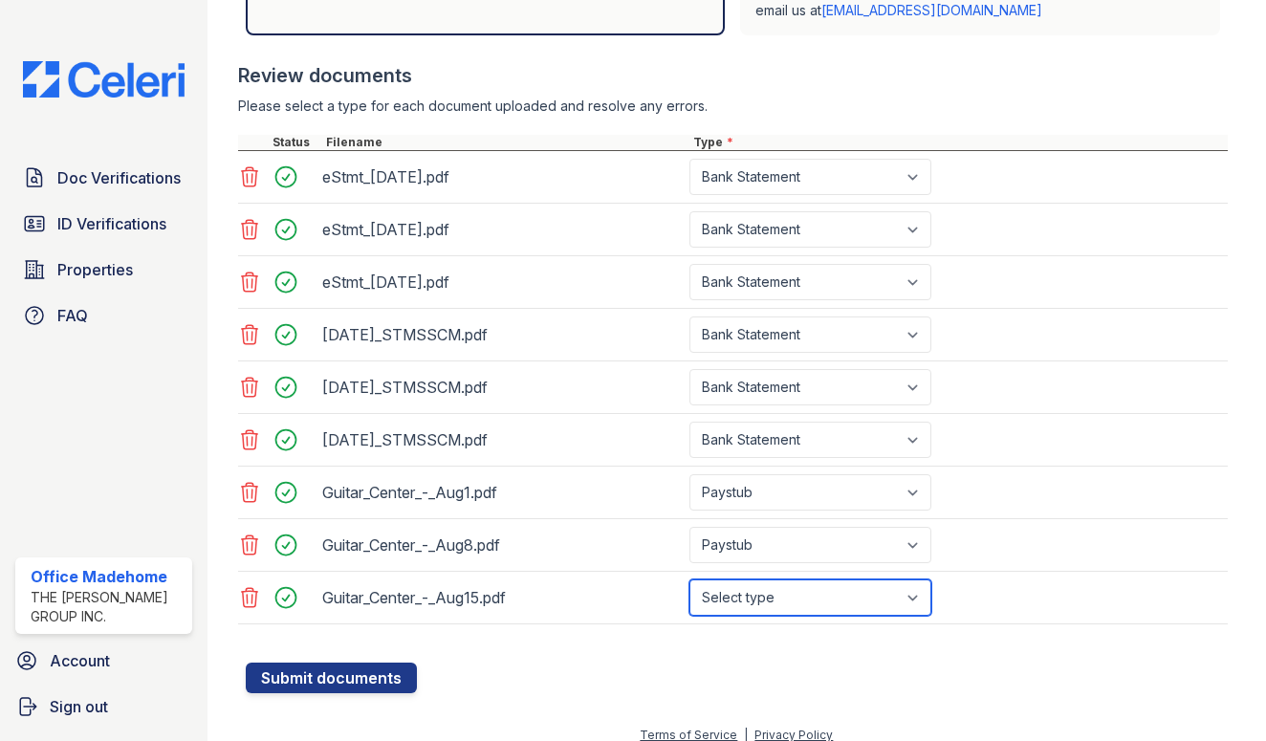
select select "paystub"
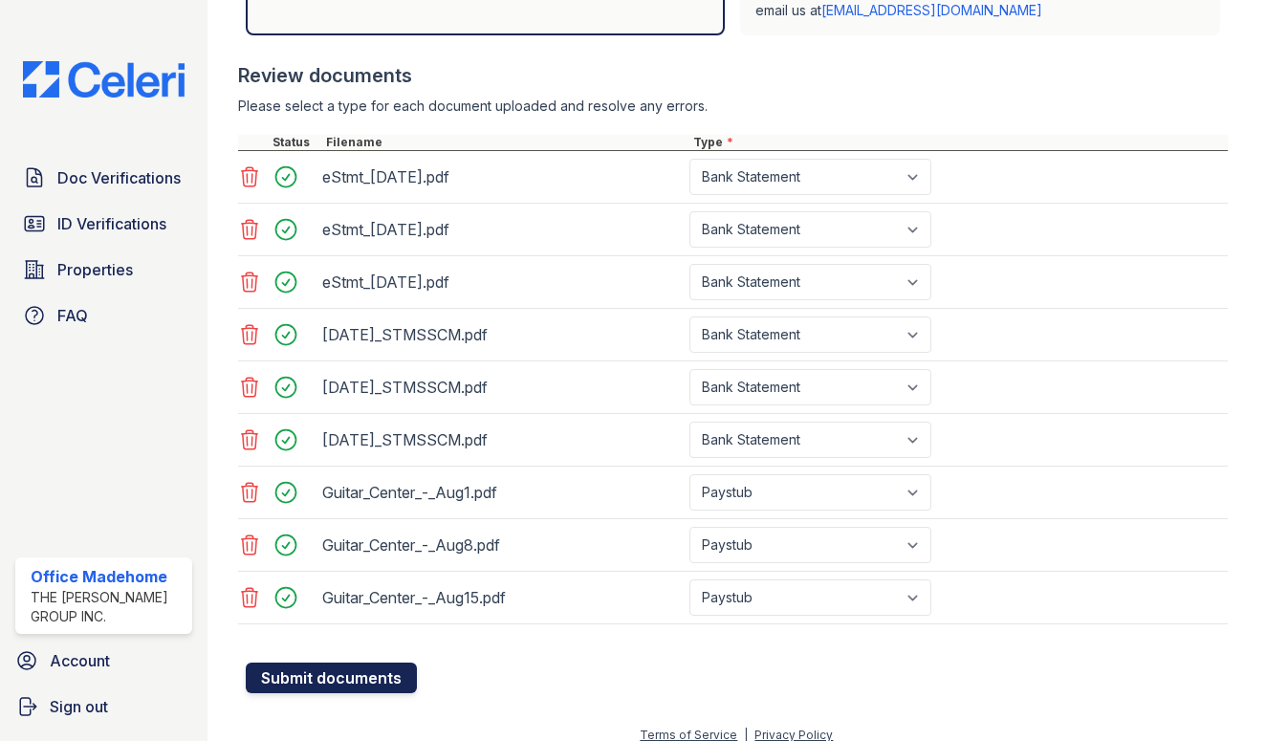
click at [377, 683] on button "Submit documents" at bounding box center [331, 678] width 171 height 31
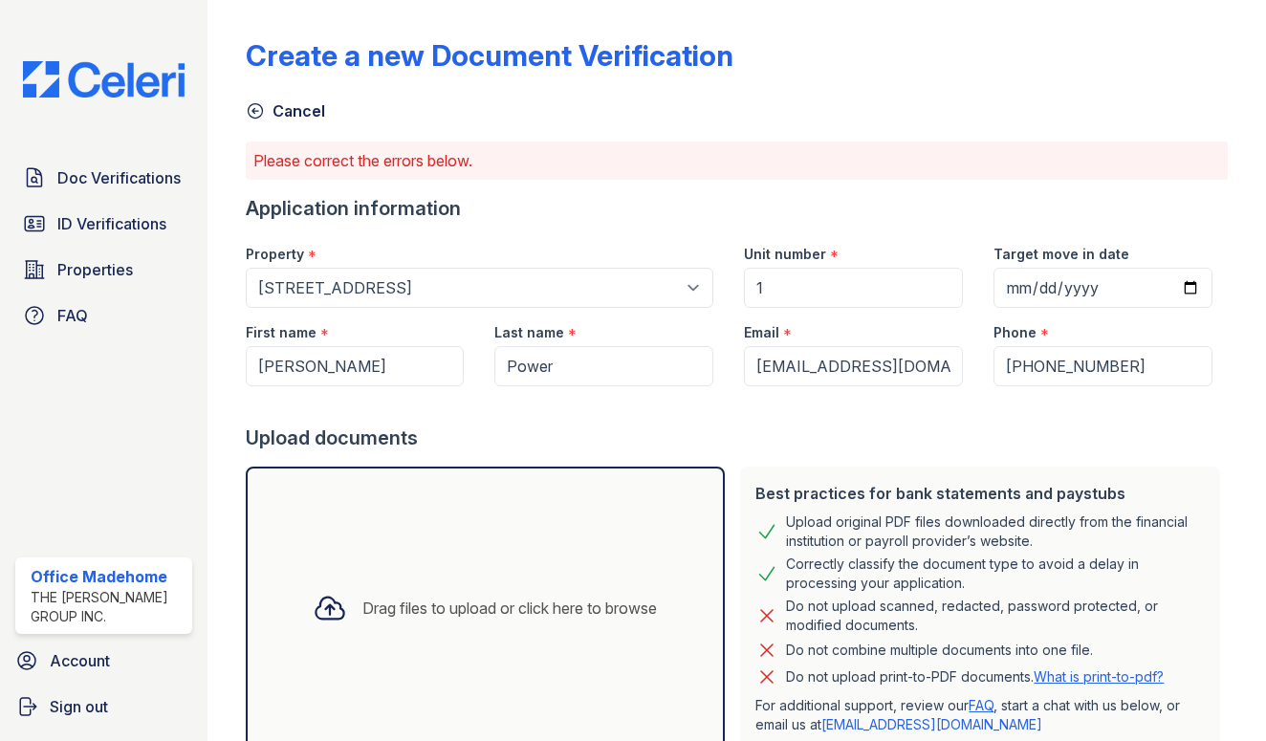
scroll to position [659, 0]
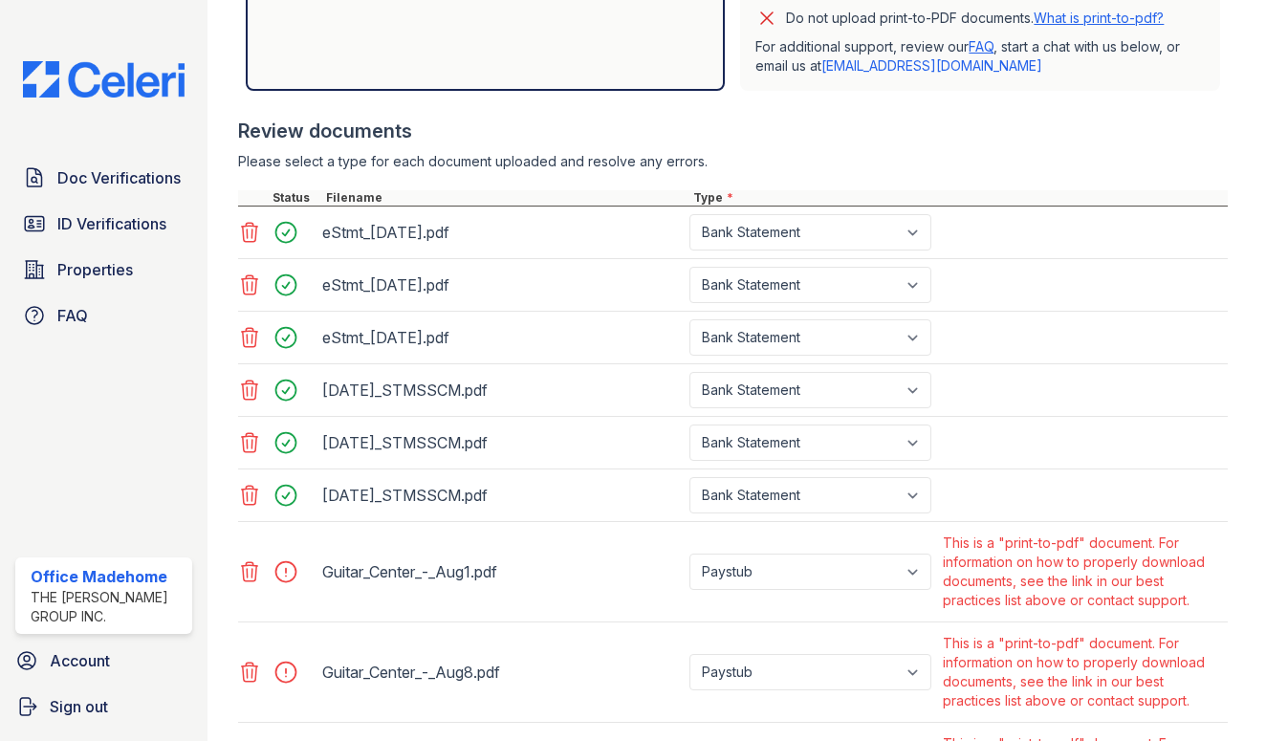
click at [1114, 575] on div "This is a "print-to-pdf" document. For information on how to properly download …" at bounding box center [1084, 572] width 282 height 77
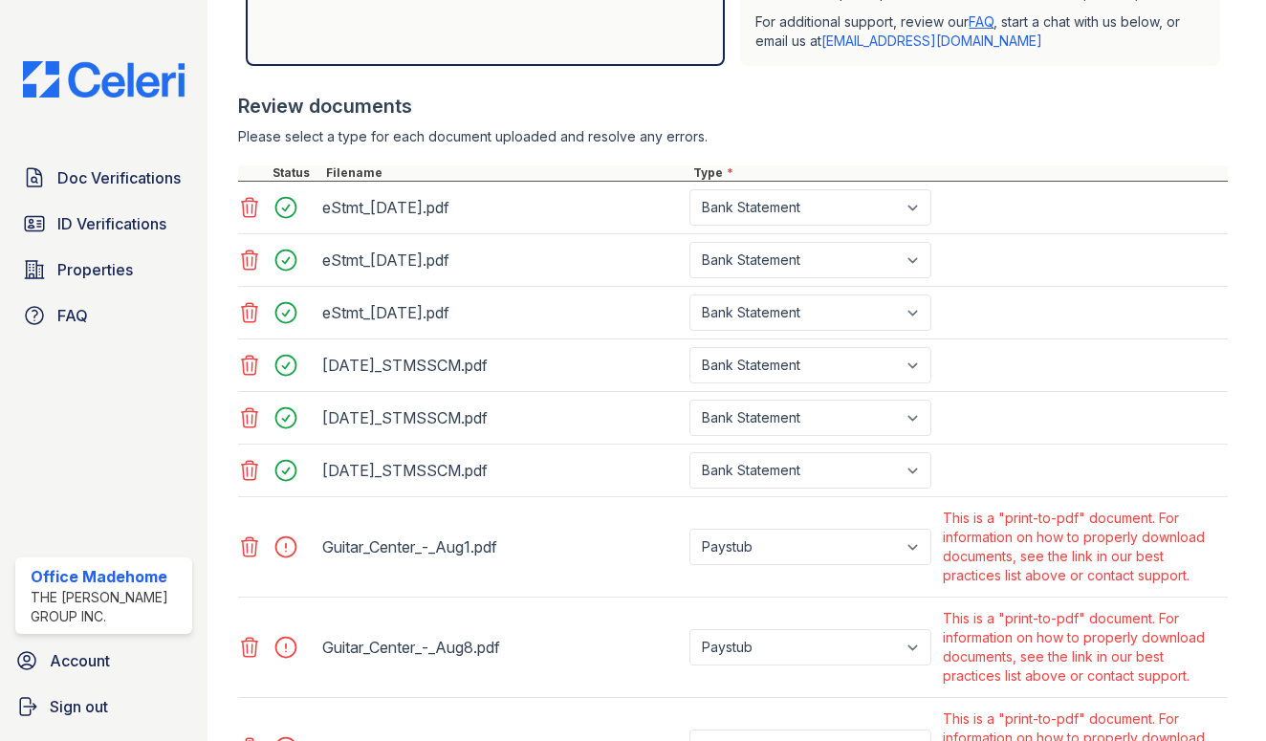
click at [278, 550] on div at bounding box center [292, 547] width 54 height 27
drag, startPoint x: 949, startPoint y: 516, endPoint x: 1203, endPoint y: 582, distance: 263.1
click at [1203, 582] on div "This is a "print-to-pdf" document. For information on how to properly download …" at bounding box center [1084, 547] width 282 height 77
copy div "This is a "print-to-pdf" document. For information on how to properly download …"
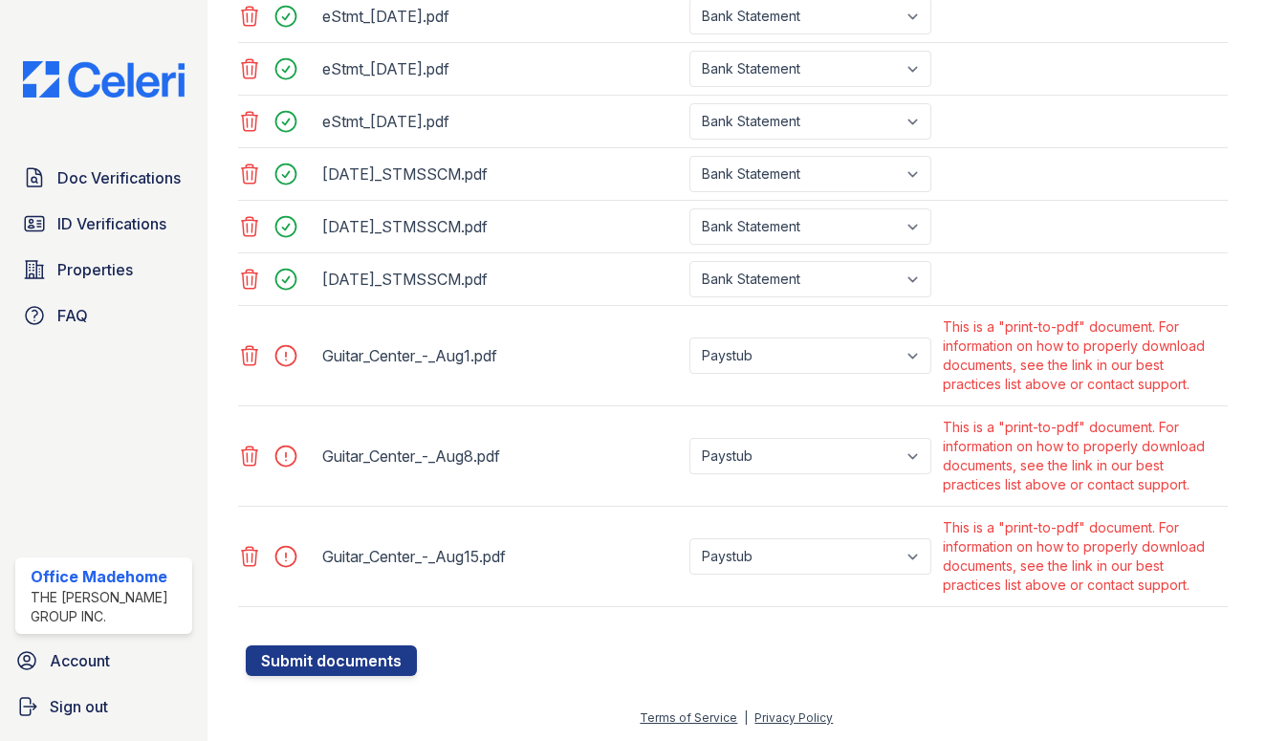
click at [259, 370] on div at bounding box center [278, 356] width 80 height 84
click at [253, 365] on icon at bounding box center [249, 355] width 16 height 19
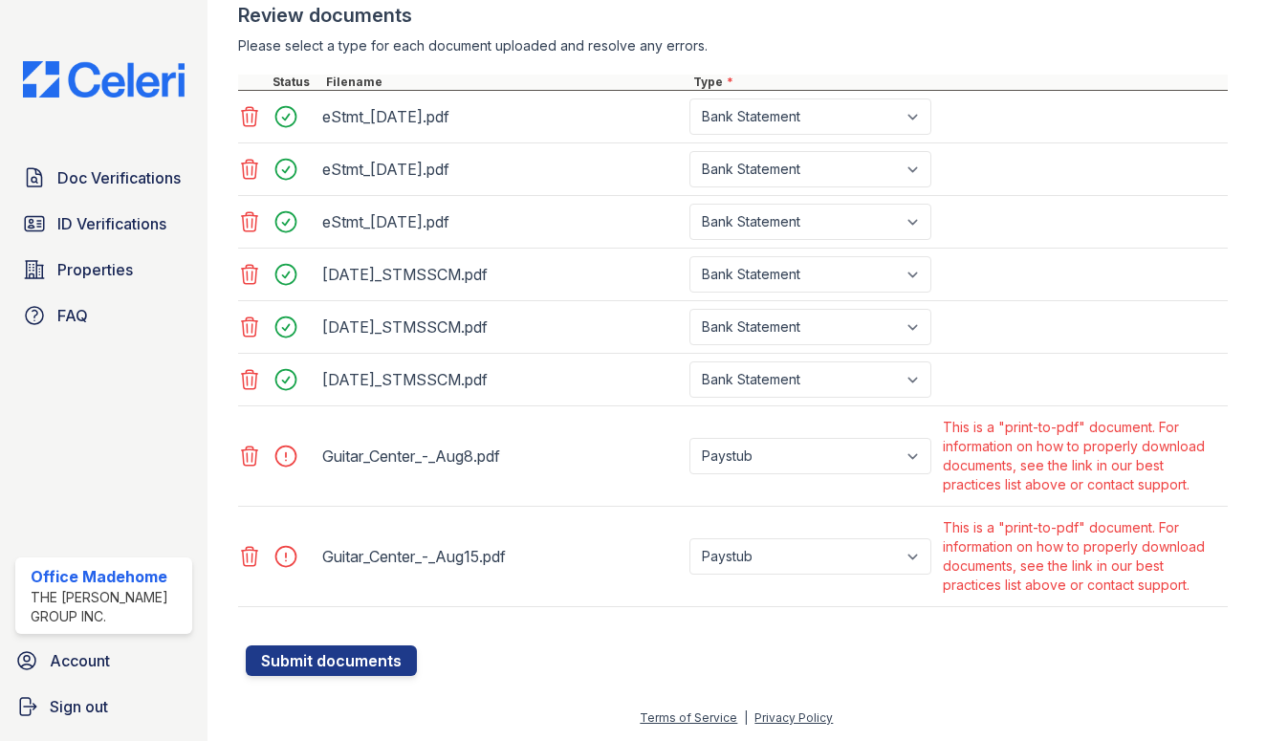
click at [255, 453] on icon at bounding box center [249, 456] width 16 height 19
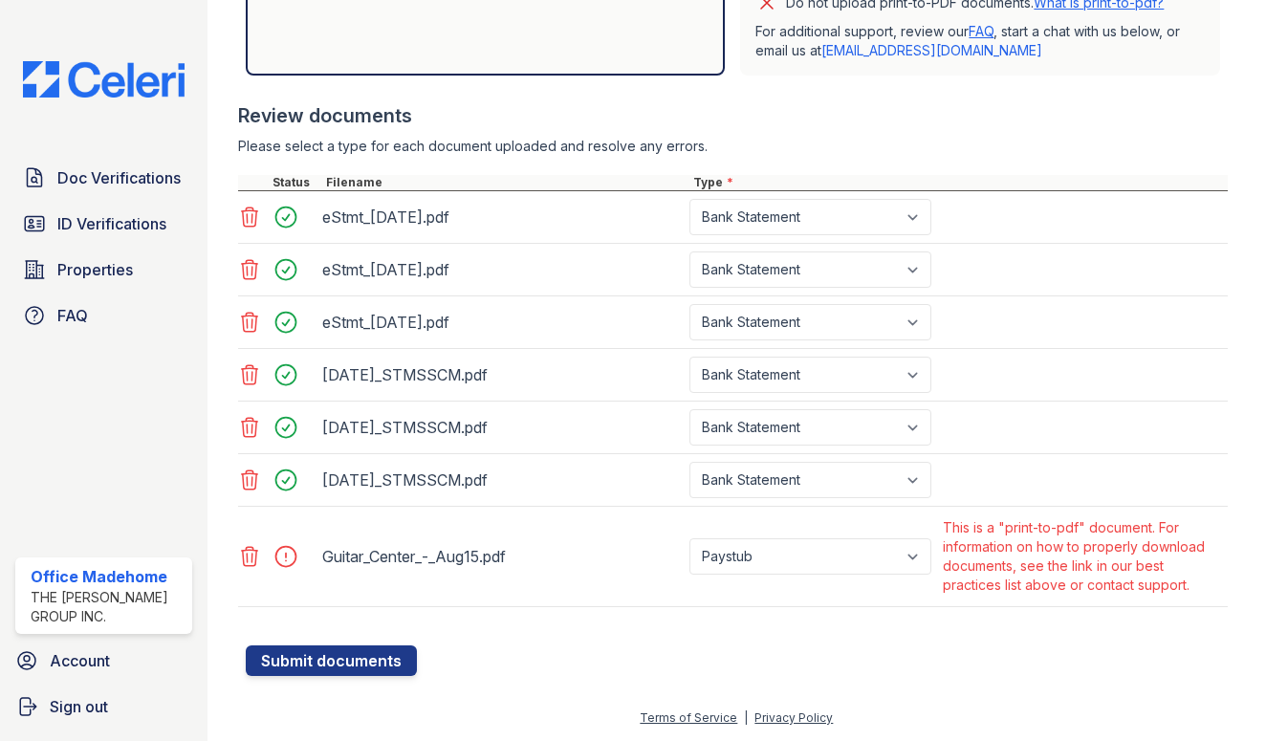
click at [254, 559] on icon at bounding box center [249, 556] width 23 height 23
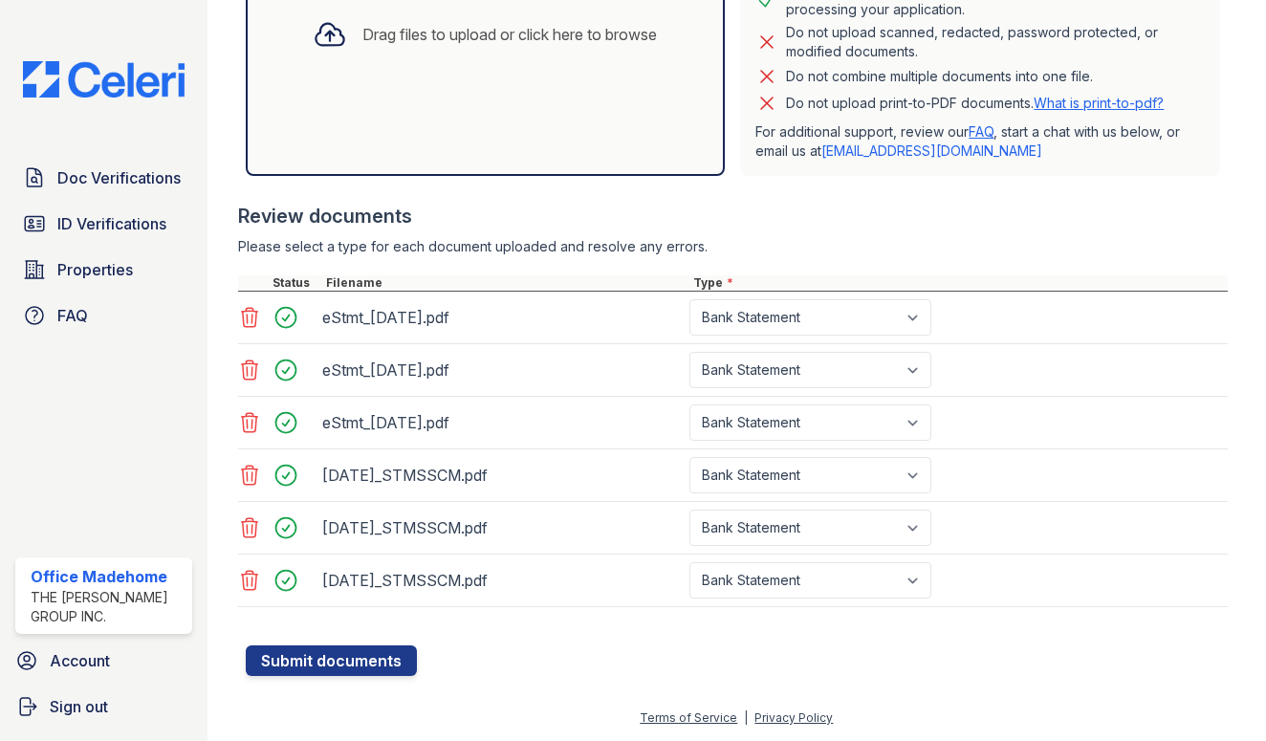
scroll to position [231, 0]
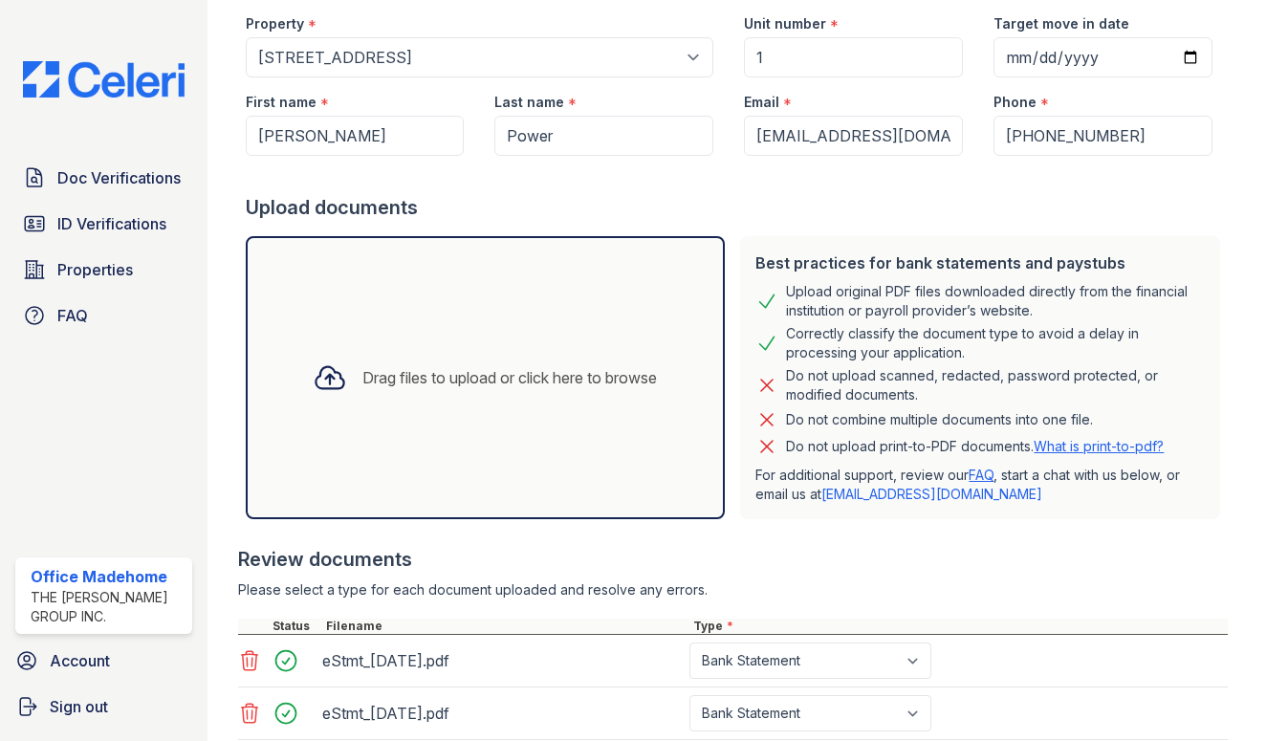
click at [498, 295] on div "Drag files to upload or click here to browse" at bounding box center [486, 377] width 480 height 283
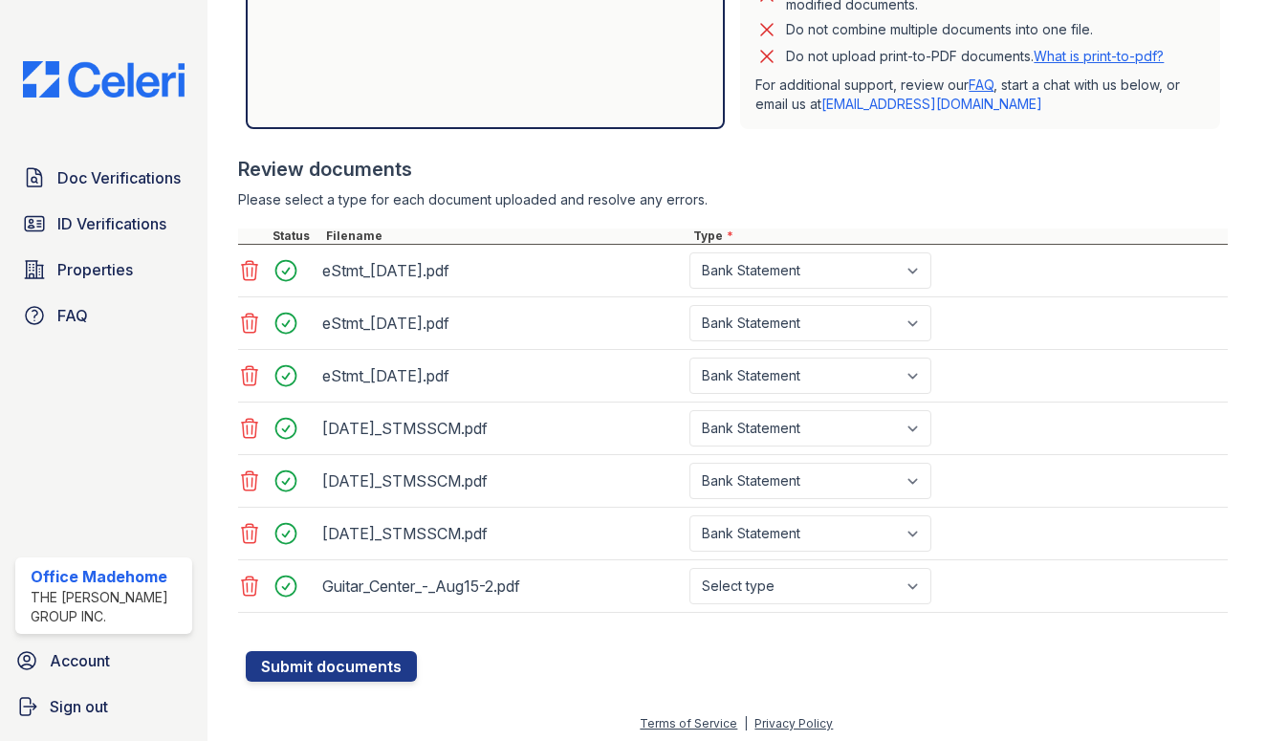
scroll to position [626, 0]
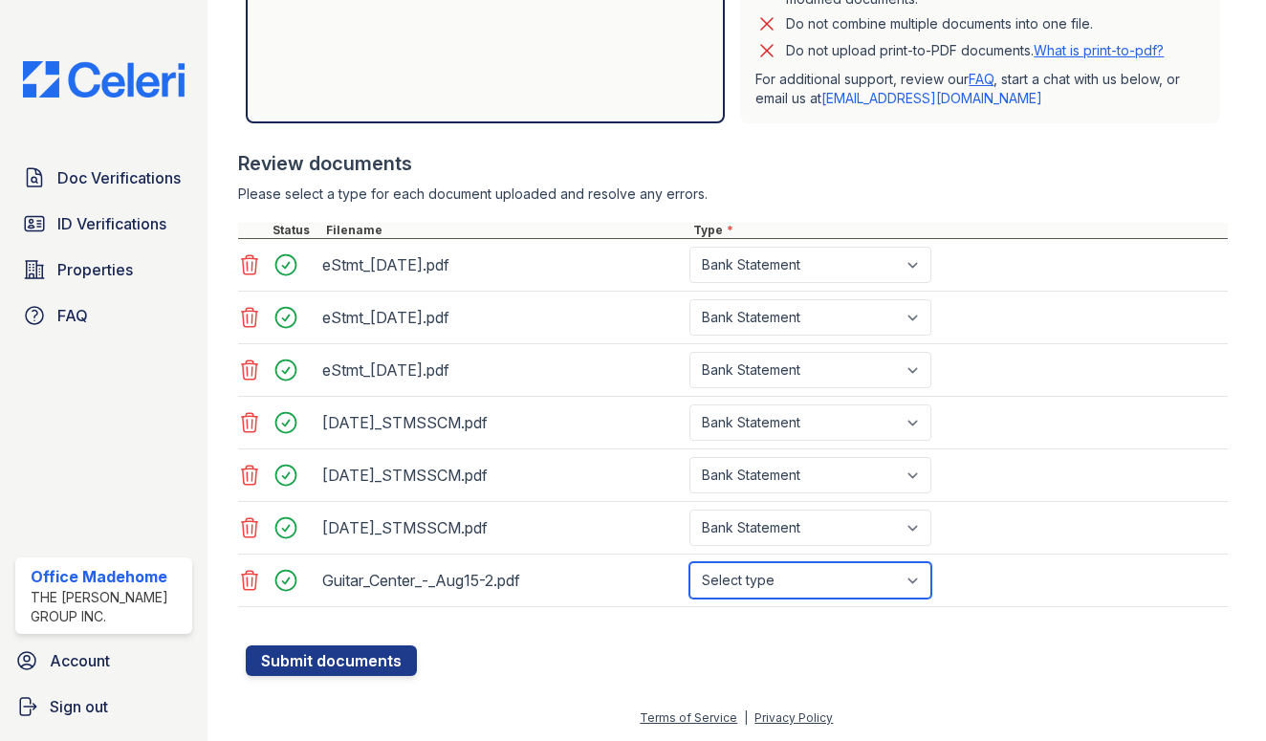
select select "paystub"
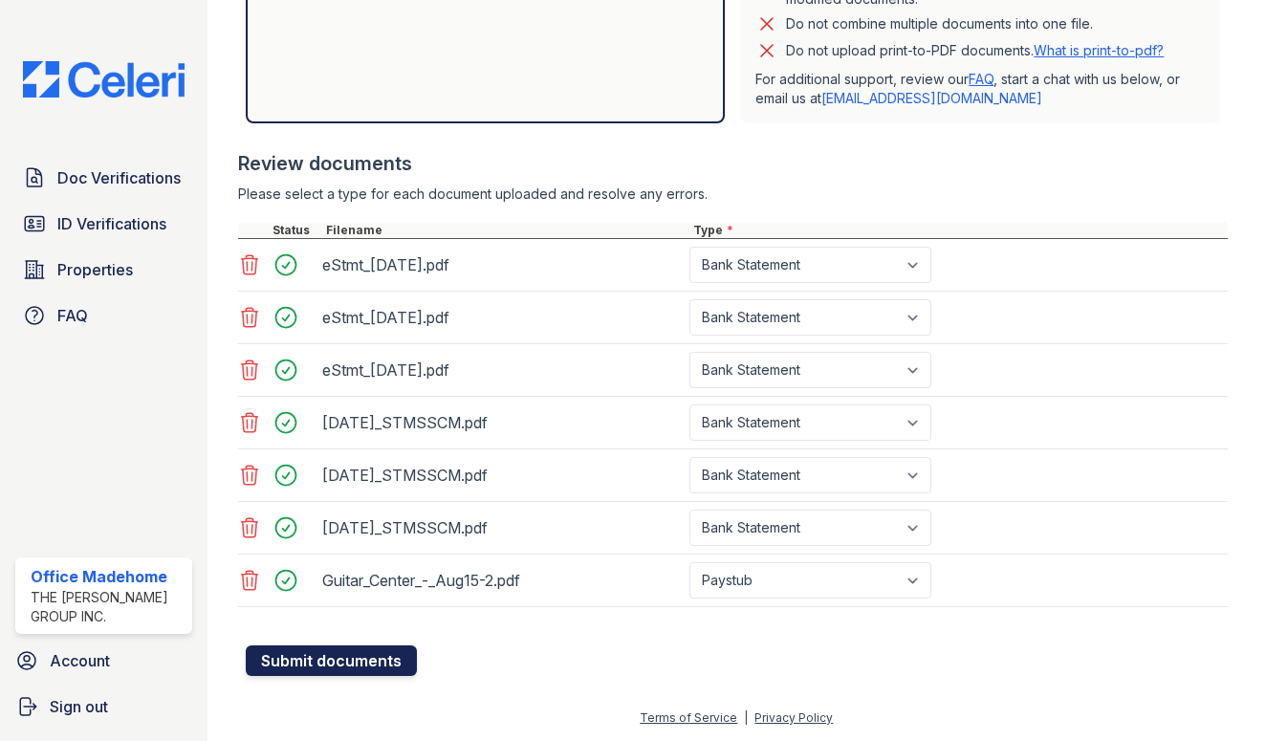
click at [312, 662] on button "Submit documents" at bounding box center [331, 661] width 171 height 31
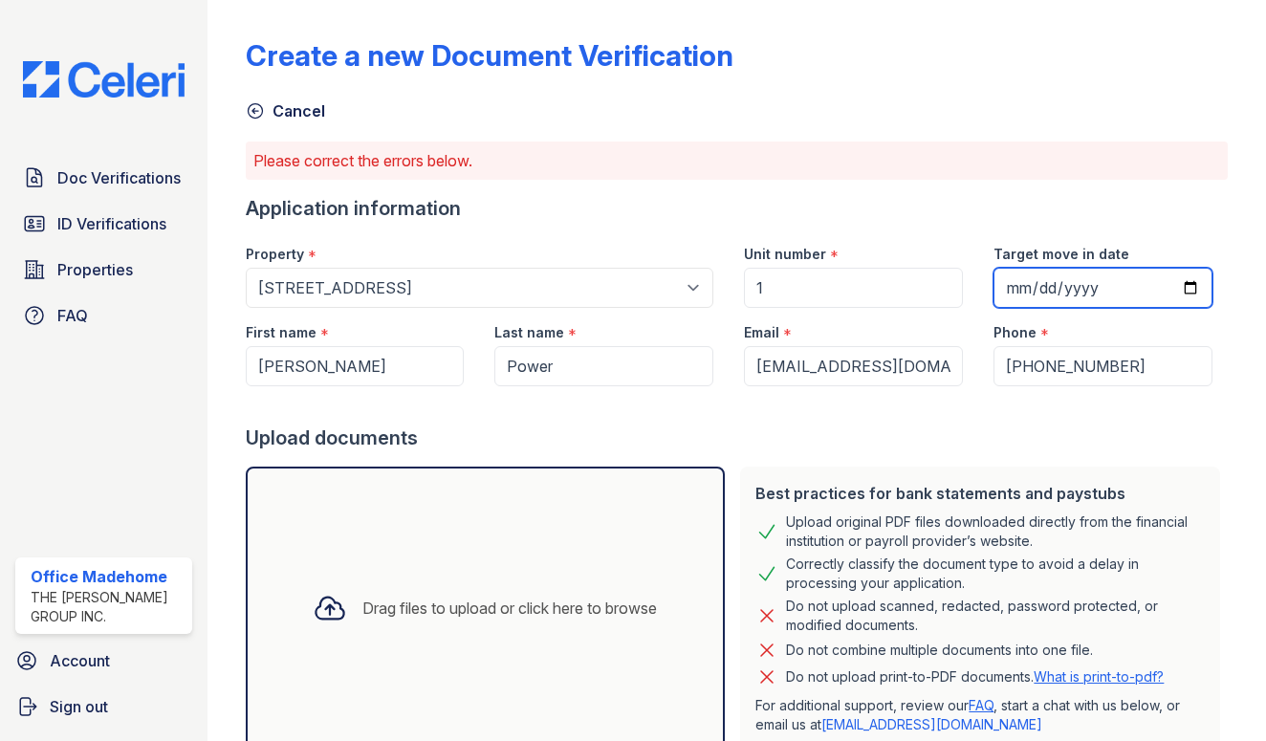
click at [994, 280] on input "Target move in date" at bounding box center [1103, 288] width 219 height 40
type input "2025-09-01"
click at [894, 450] on div "Upload documents" at bounding box center [737, 438] width 983 height 27
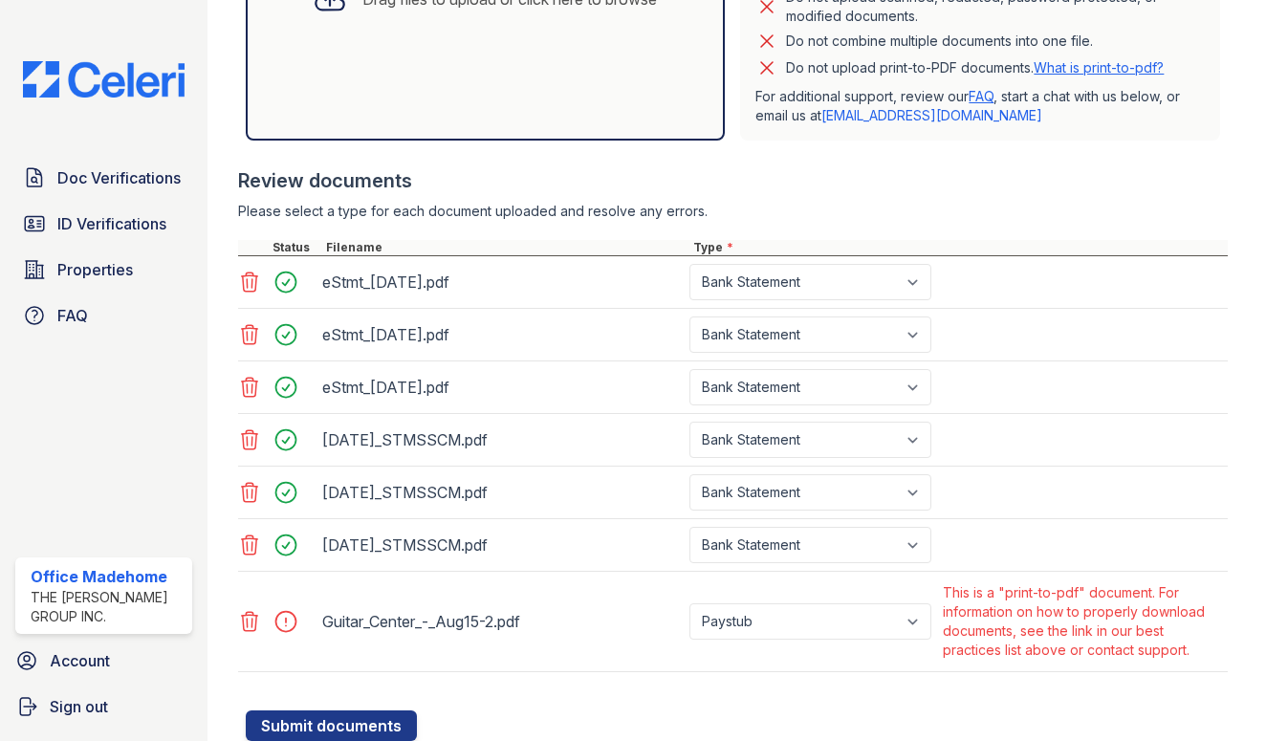
click at [258, 625] on icon at bounding box center [249, 621] width 23 height 23
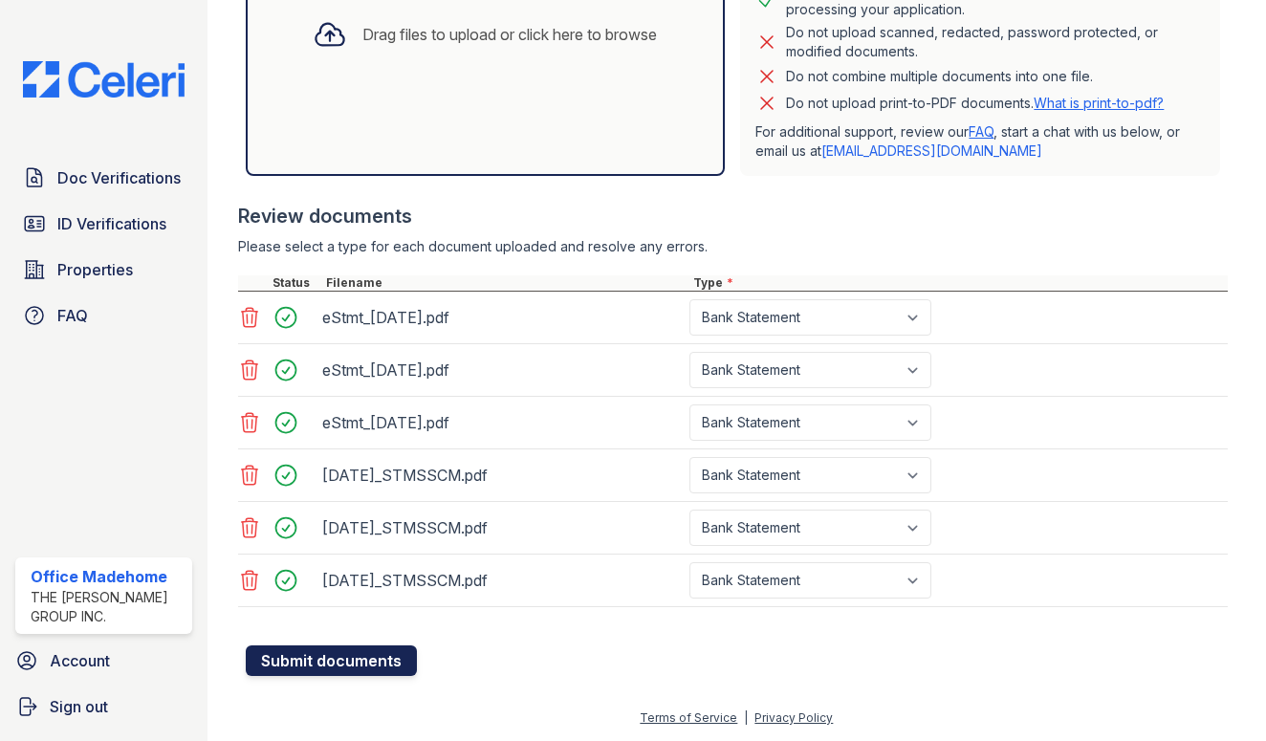
click at [303, 660] on button "Submit documents" at bounding box center [331, 661] width 171 height 31
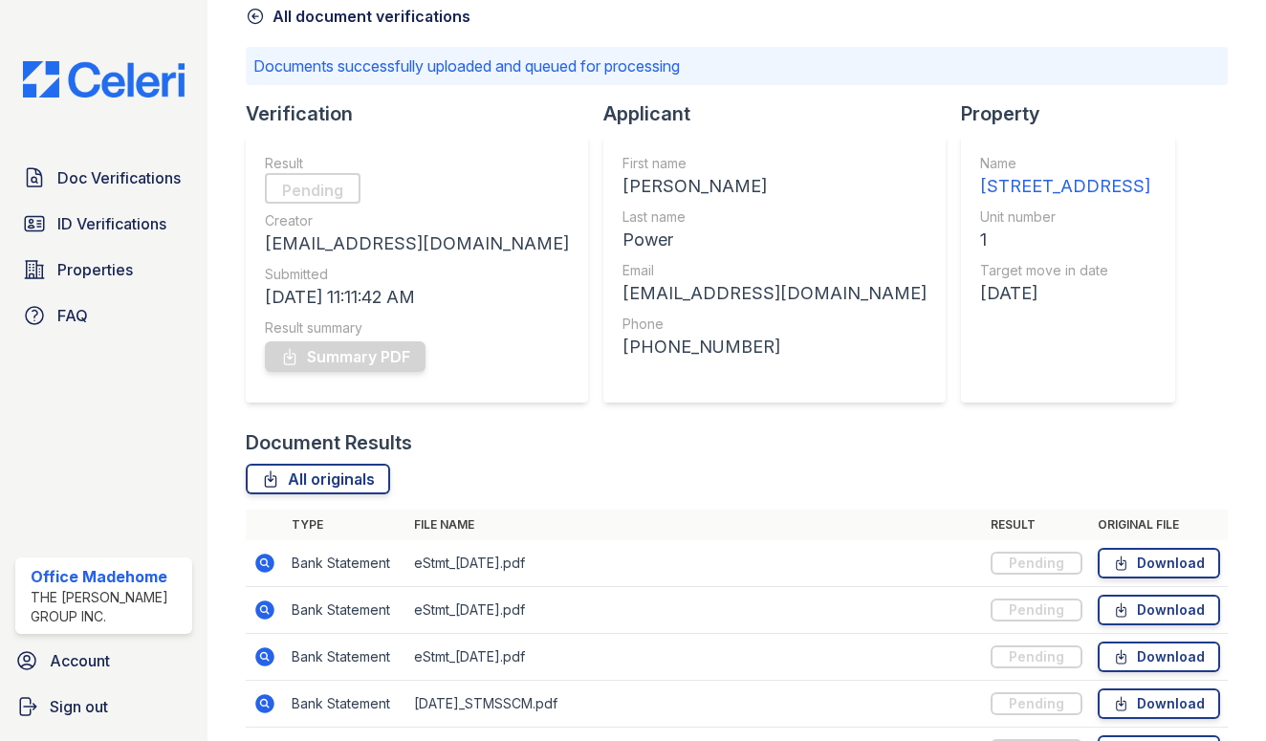
scroll to position [259, 0]
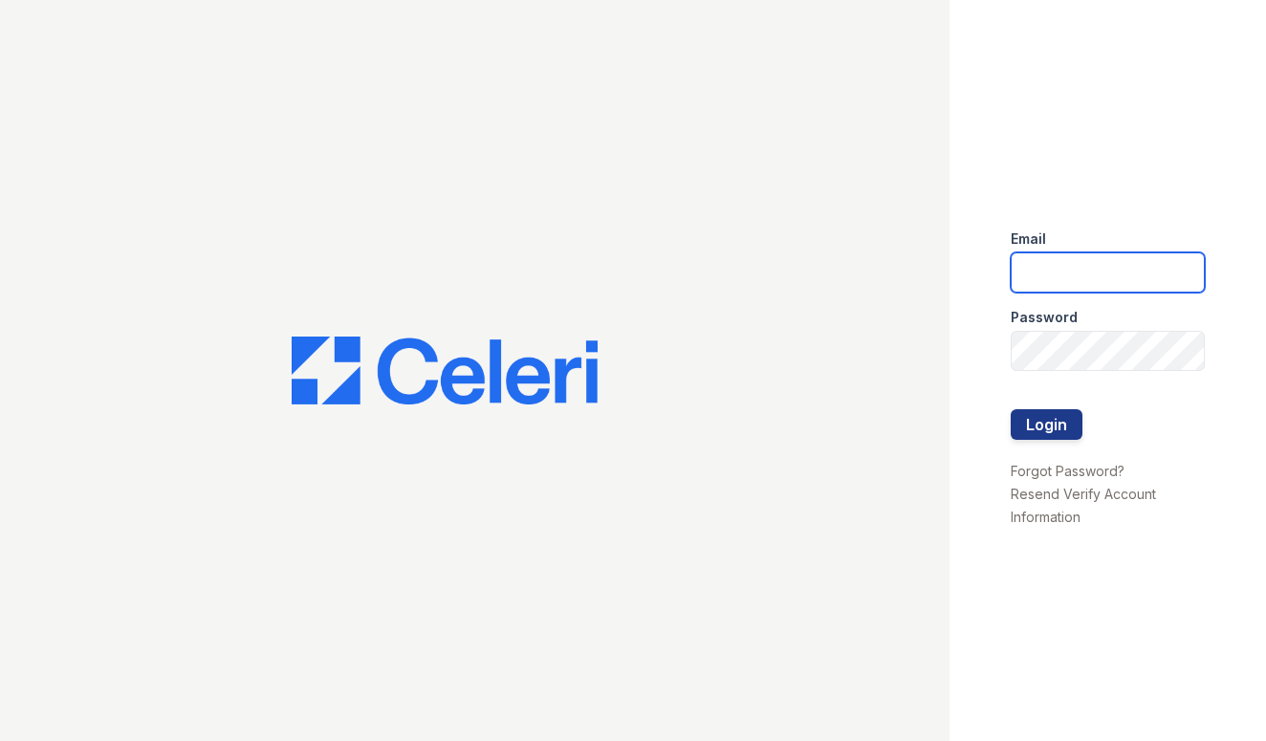
type input "[EMAIL_ADDRESS][DOMAIN_NAME]"
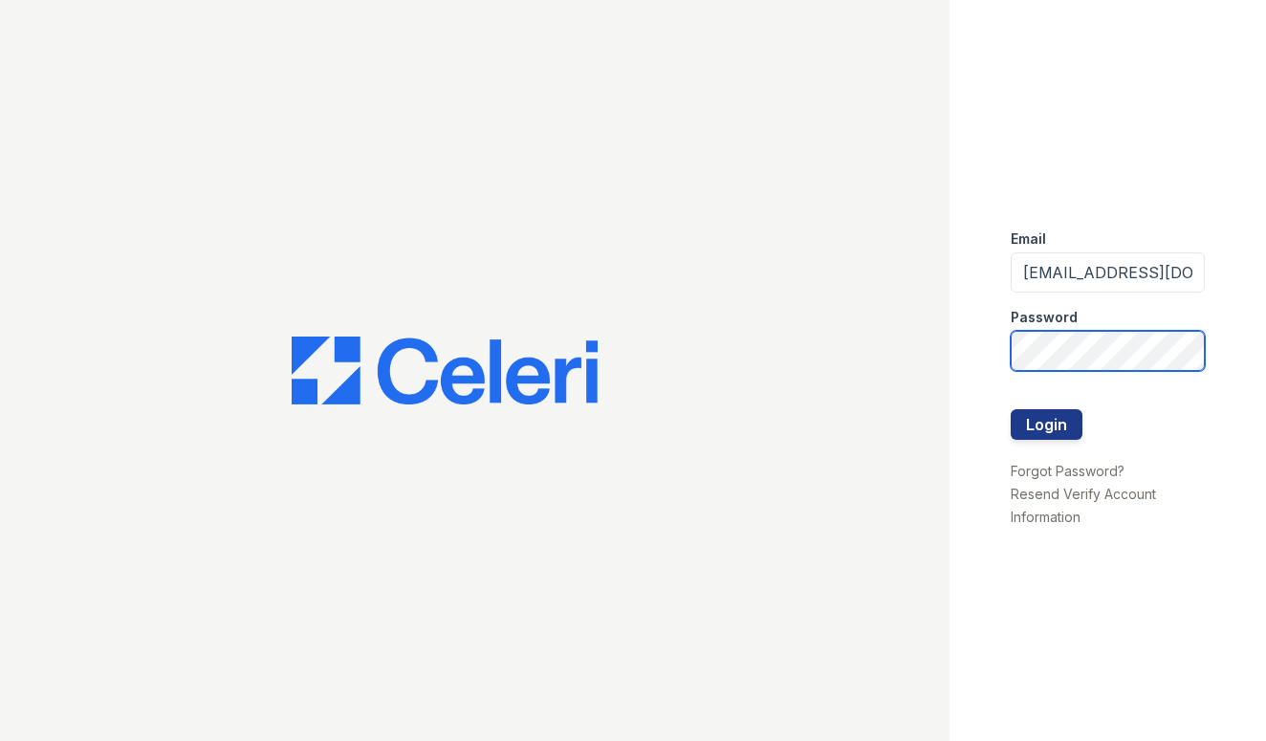
click at [1046, 424] on button "Login" at bounding box center [1047, 424] width 72 height 31
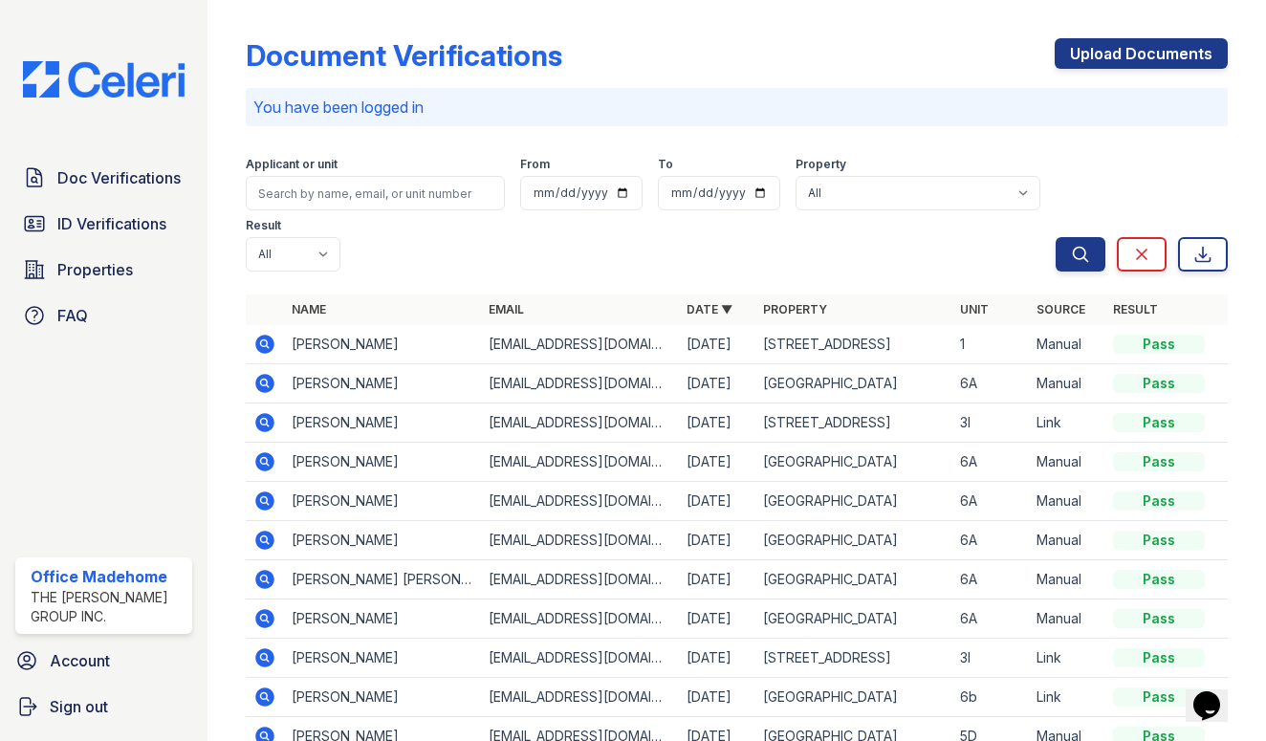
click at [312, 352] on td "[PERSON_NAME]" at bounding box center [383, 344] width 198 height 39
click at [340, 347] on td "[PERSON_NAME]" at bounding box center [383, 344] width 198 height 39
click at [246, 340] on td at bounding box center [265, 344] width 38 height 39
click at [248, 338] on td at bounding box center [265, 344] width 38 height 39
click at [250, 337] on td at bounding box center [265, 344] width 38 height 39
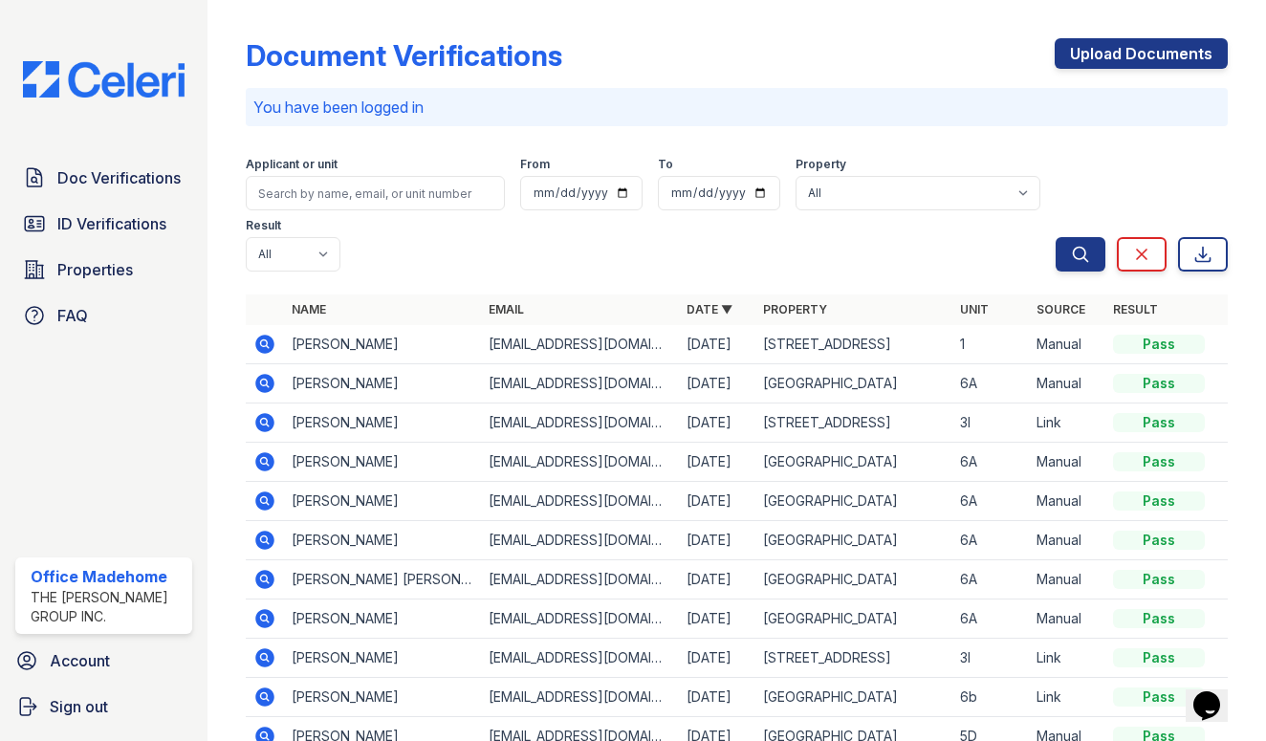
click at [252, 338] on td at bounding box center [265, 344] width 38 height 39
click at [264, 340] on icon at bounding box center [264, 344] width 23 height 23
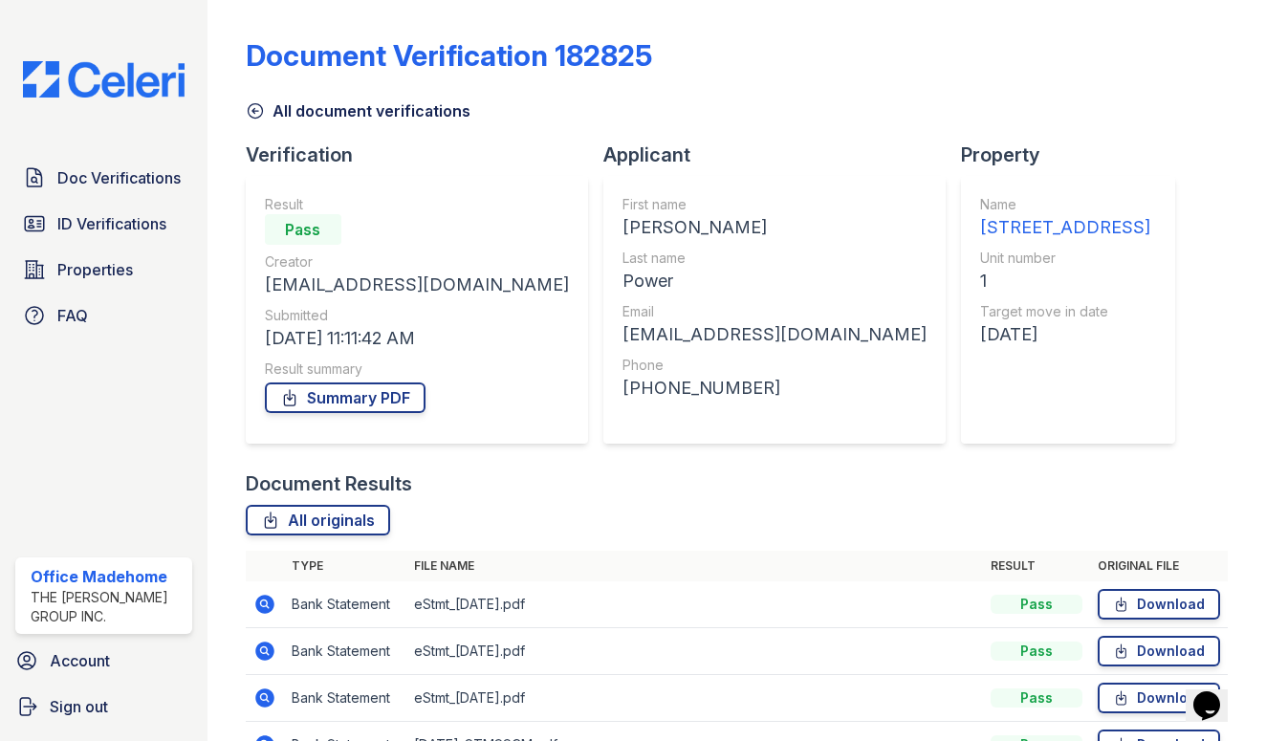
click at [262, 111] on icon at bounding box center [255, 111] width 14 height 14
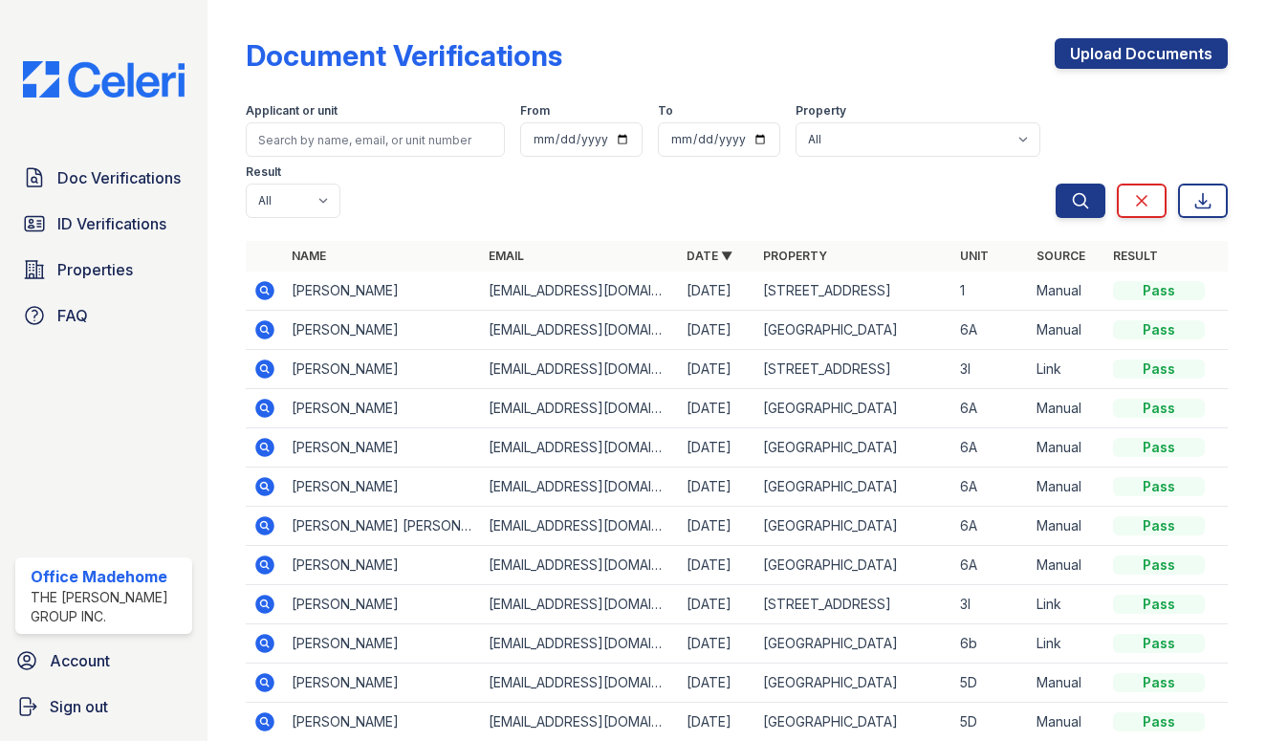
click at [260, 286] on icon at bounding box center [264, 290] width 19 height 19
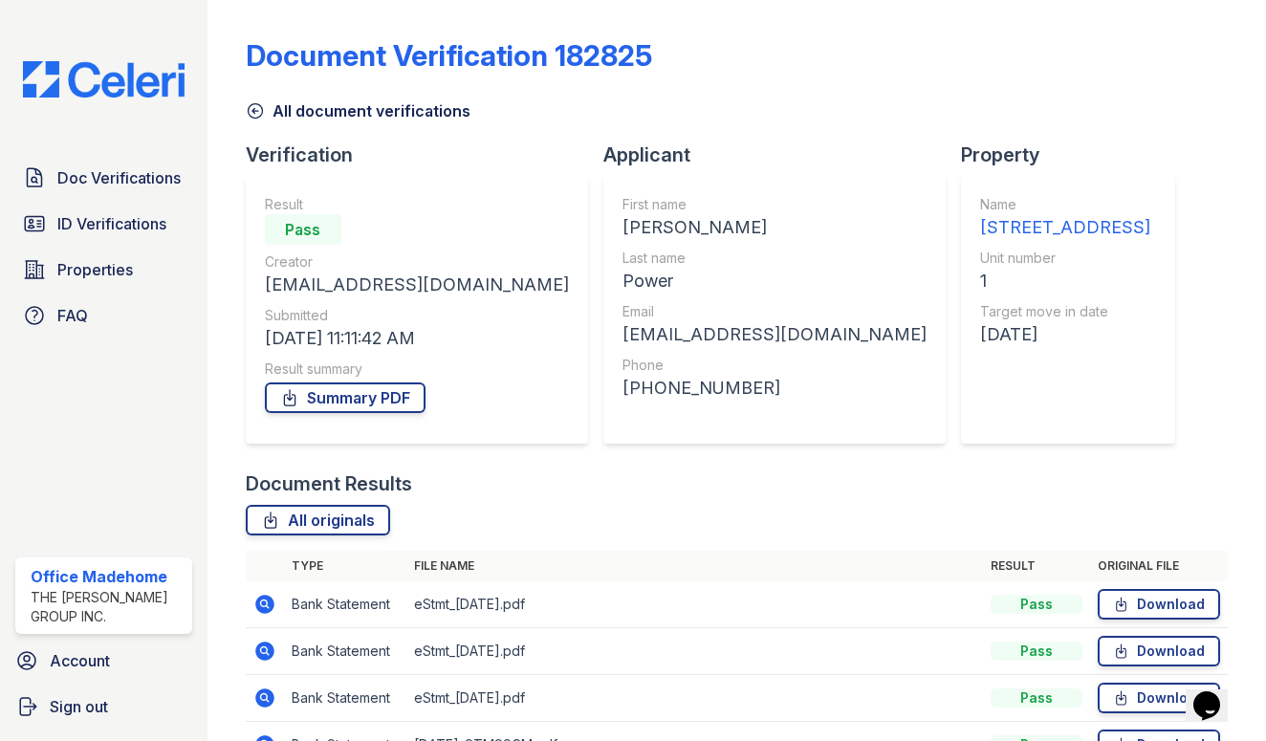
click at [251, 107] on icon at bounding box center [255, 110] width 19 height 19
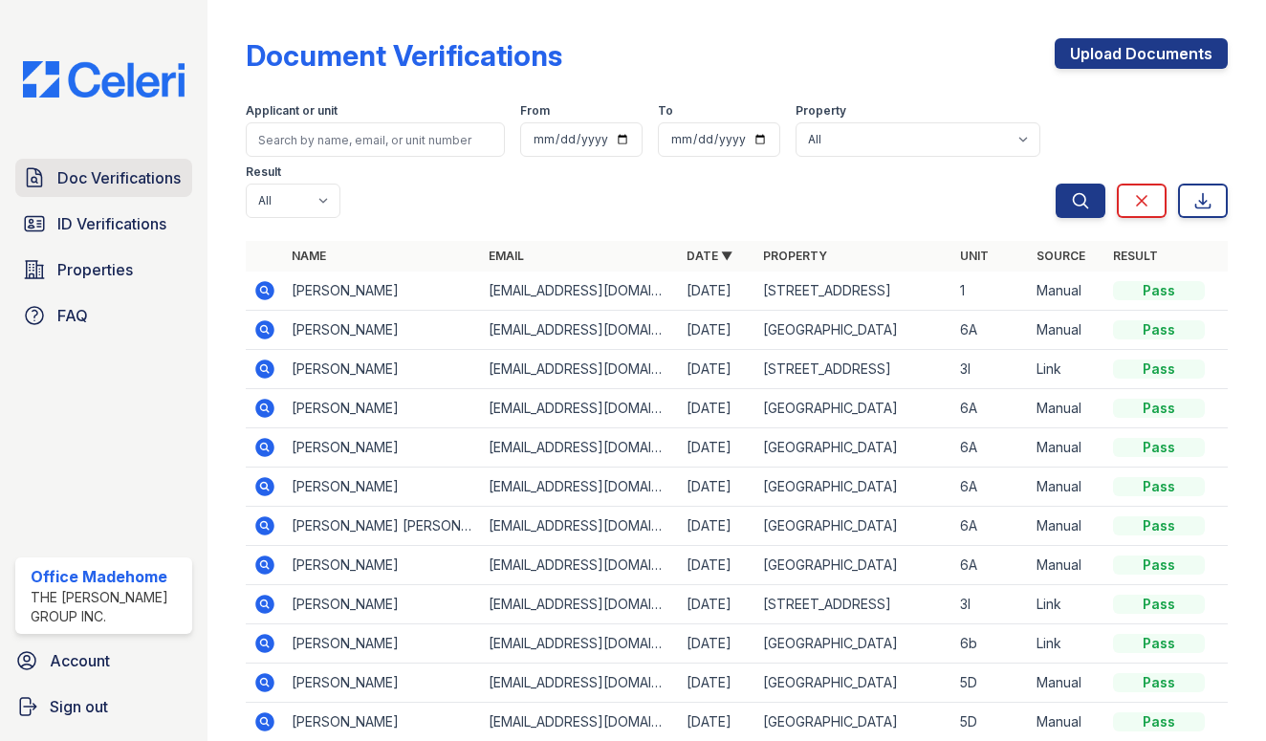
click at [166, 177] on span "Doc Verifications" at bounding box center [118, 177] width 123 height 23
click at [115, 165] on link "Doc Verifications" at bounding box center [103, 178] width 177 height 38
click at [99, 212] on span "ID Verifications" at bounding box center [111, 223] width 109 height 23
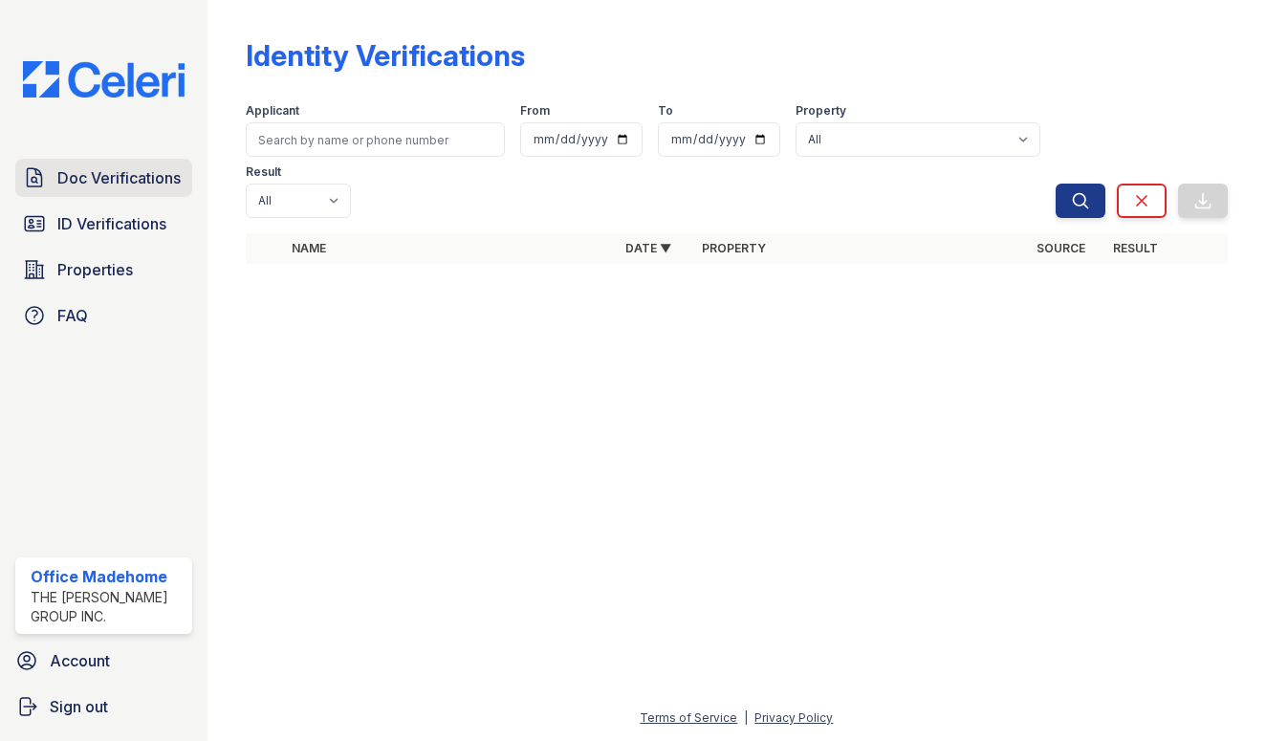
click at [111, 195] on link "Doc Verifications" at bounding box center [103, 178] width 177 height 38
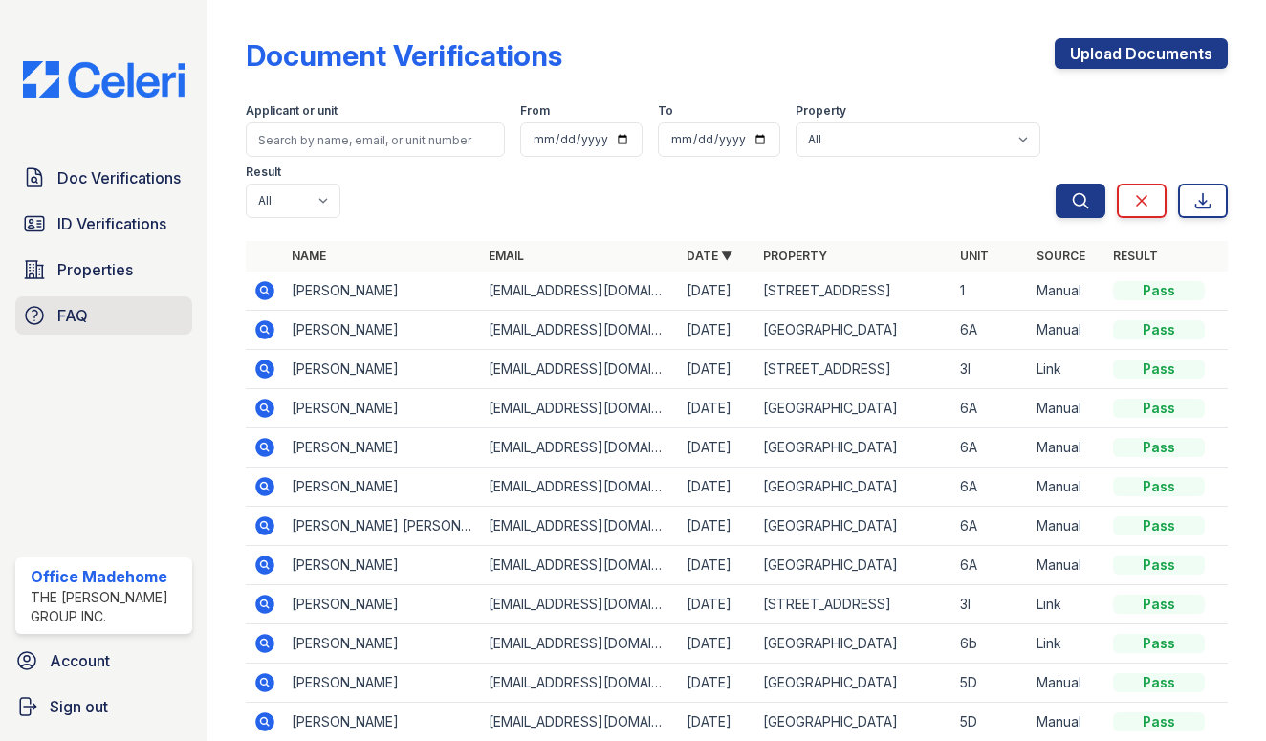
click at [74, 299] on link "FAQ" at bounding box center [103, 315] width 177 height 38
